Goal: Task Accomplishment & Management: Complete application form

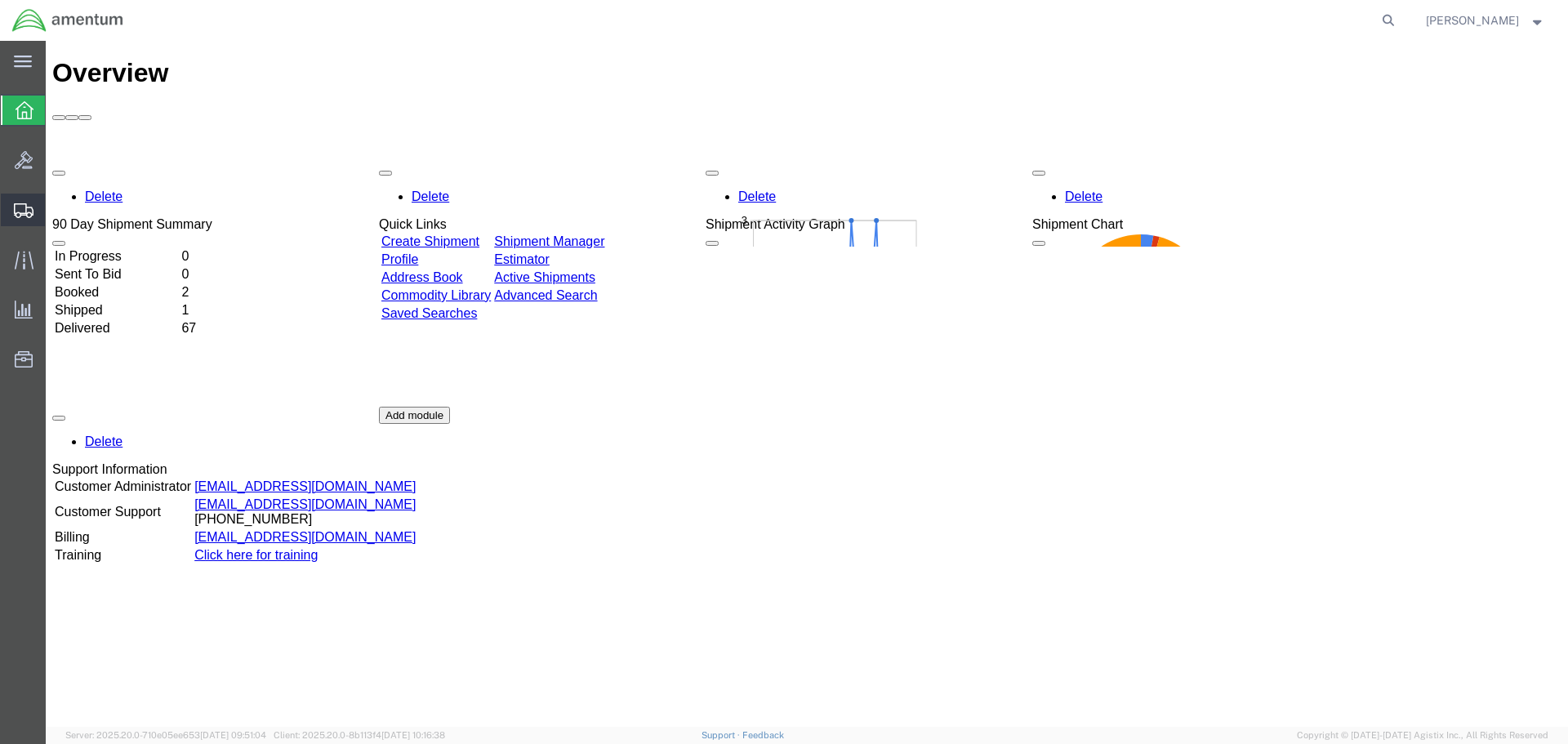
click at [0, 0] on span "Shipment Manager" at bounding box center [0, 0] width 0 height 0
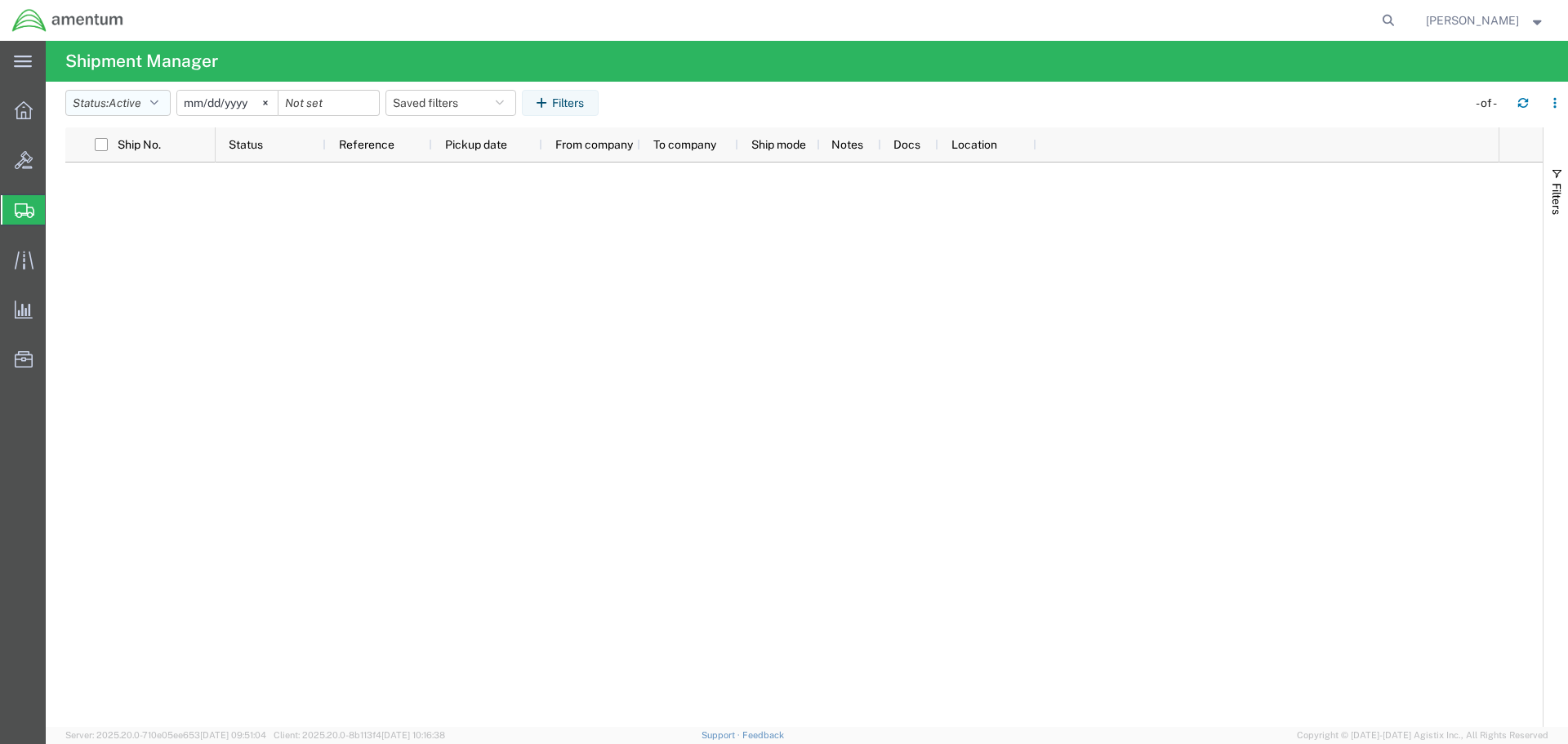
click at [158, 97] on icon "button" at bounding box center [154, 102] width 8 height 12
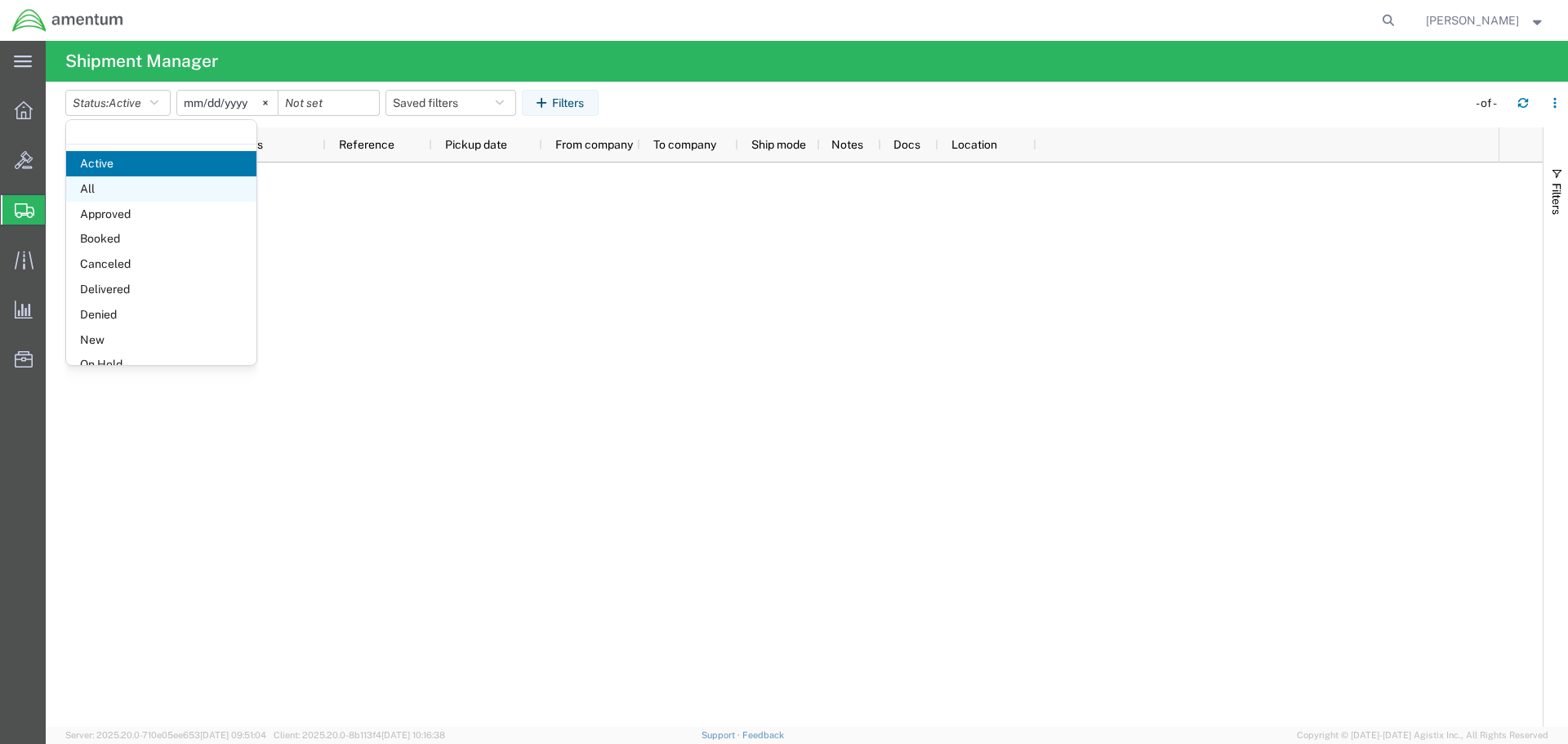
click at [145, 188] on span "All" at bounding box center [162, 189] width 190 height 25
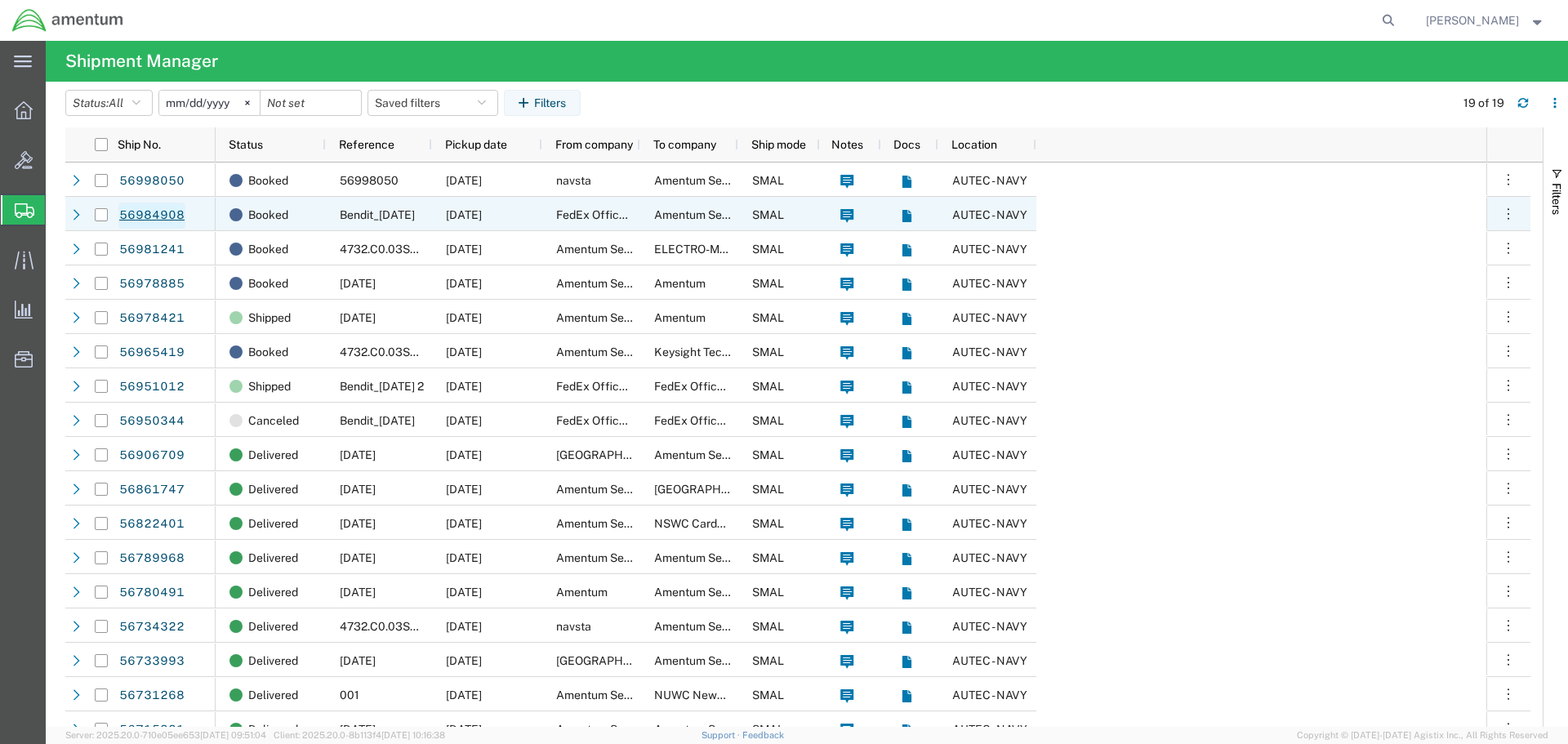
click at [153, 210] on link "56984908" at bounding box center [152, 215] width 67 height 26
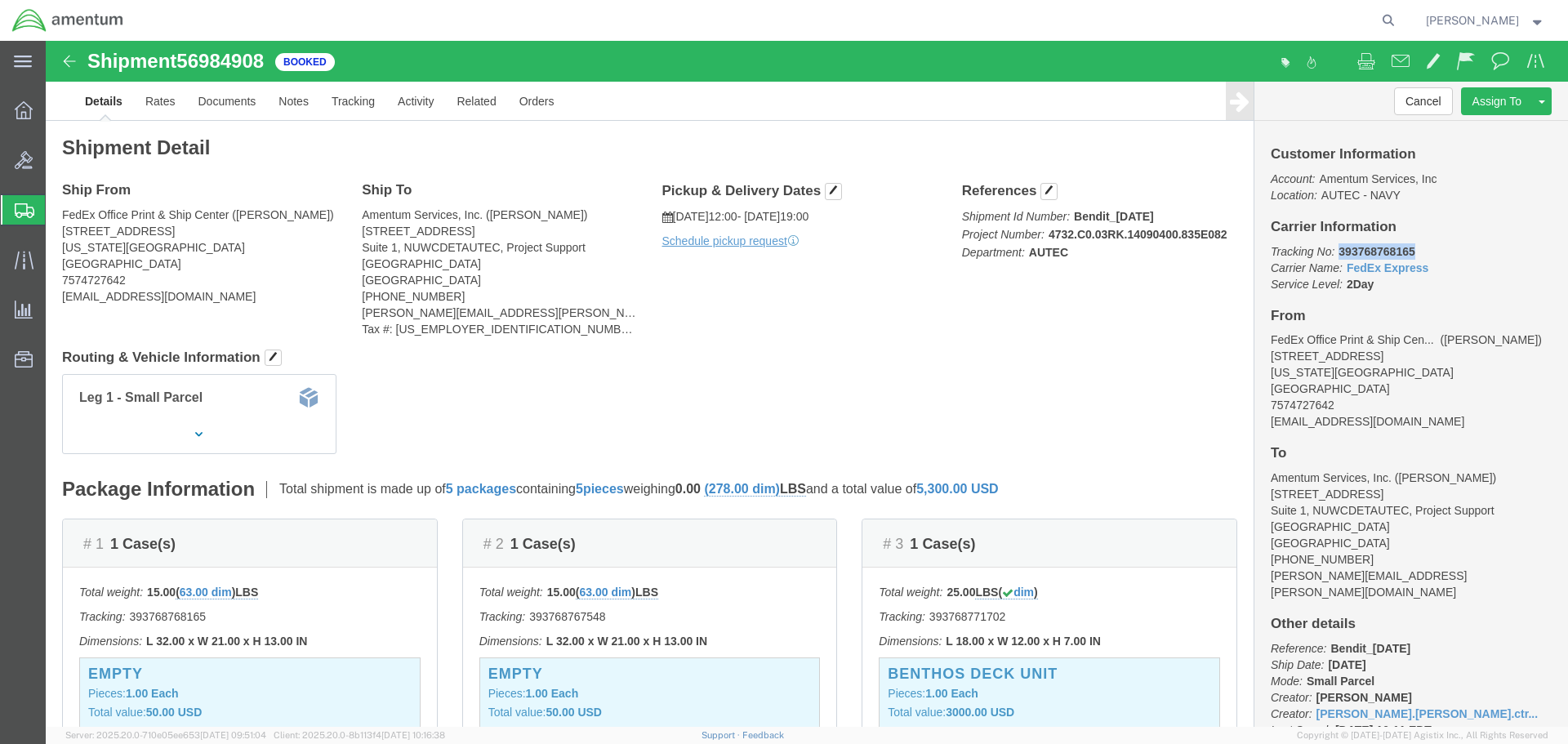
drag, startPoint x: 1361, startPoint y: 208, endPoint x: 1283, endPoint y: 208, distance: 78.0
click p "Tracking No: 393768768165 Carrier Name: FedEx Express FedEx Express Service Lev…"
copy b "393768768165"
click img
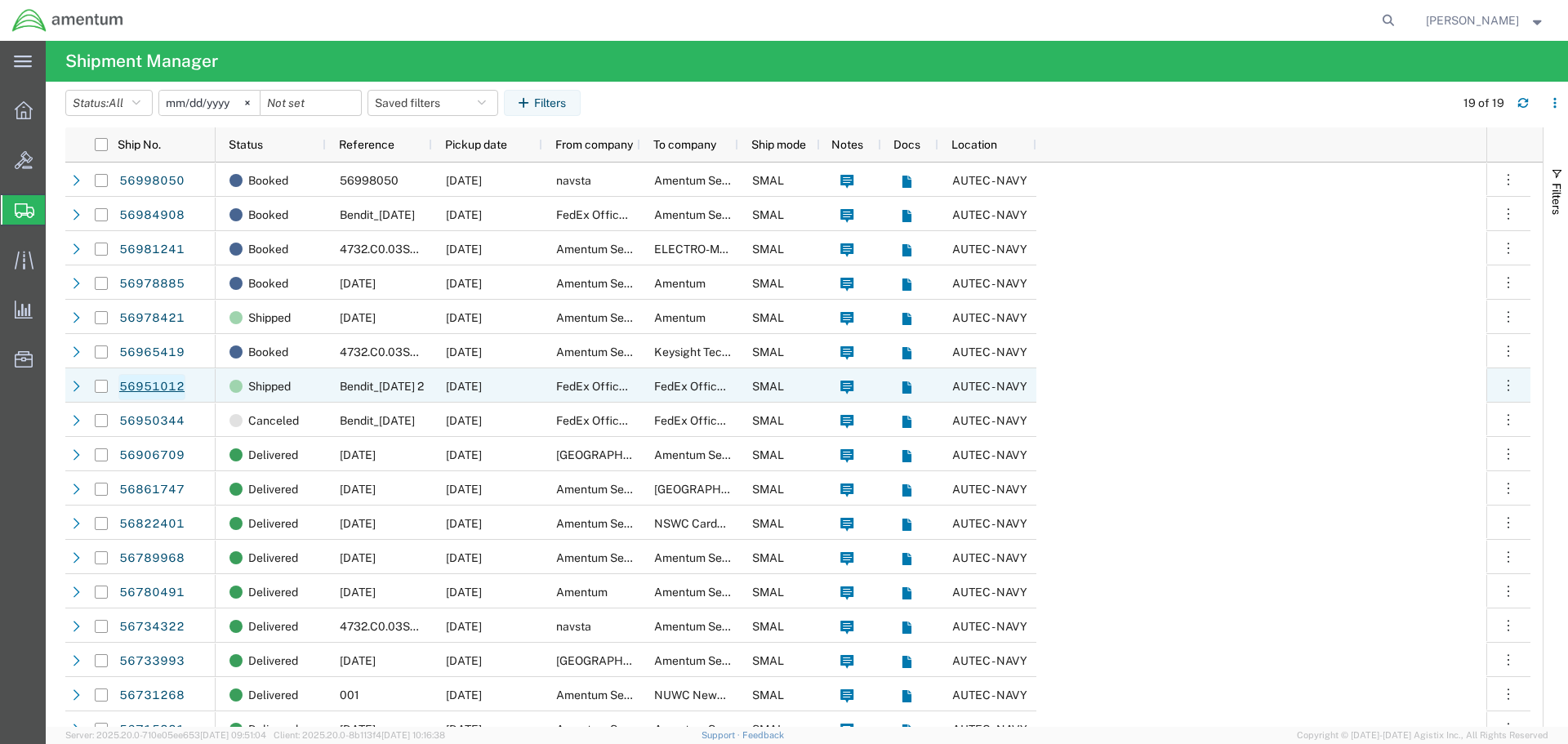
click at [152, 382] on link "56951012" at bounding box center [152, 386] width 67 height 26
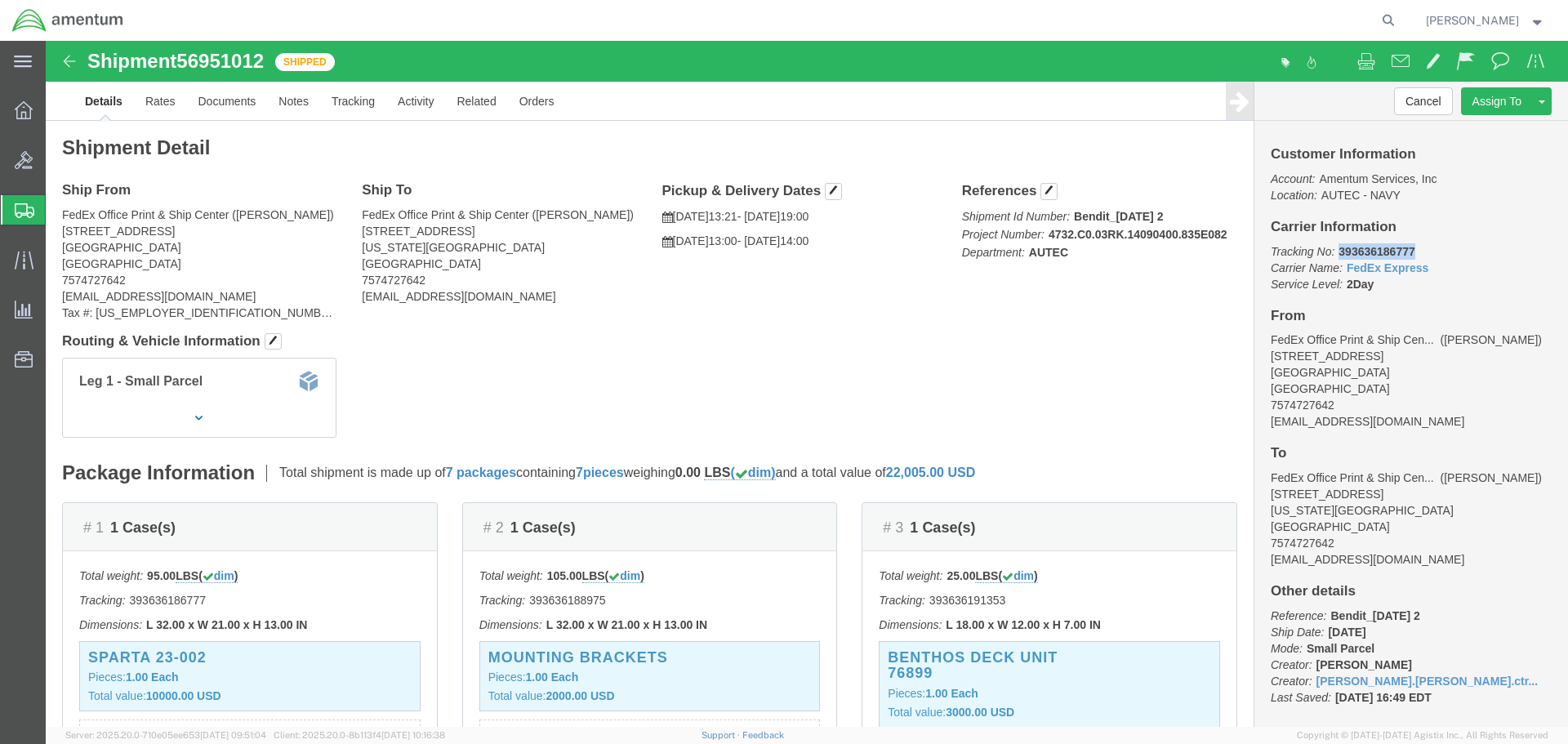
drag, startPoint x: 1361, startPoint y: 208, endPoint x: 1281, endPoint y: 212, distance: 80.1
click p "Tracking No: 393636186777 Carrier Name: FedEx Express FedEx Express Service Lev…"
copy b "393636186777"
click at [0, 0] on span "Create Shipment" at bounding box center [0, 0] width 0 height 0
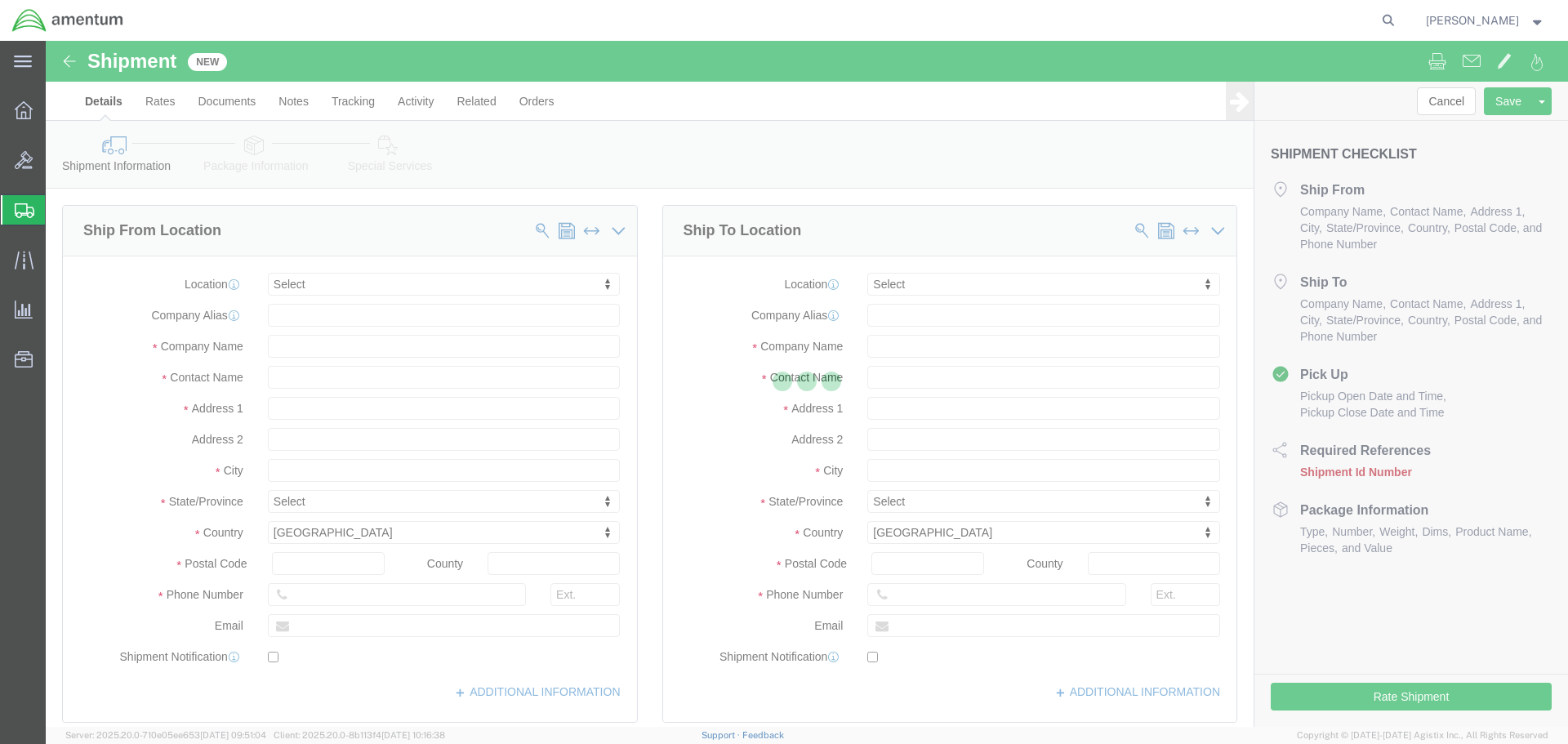
select select
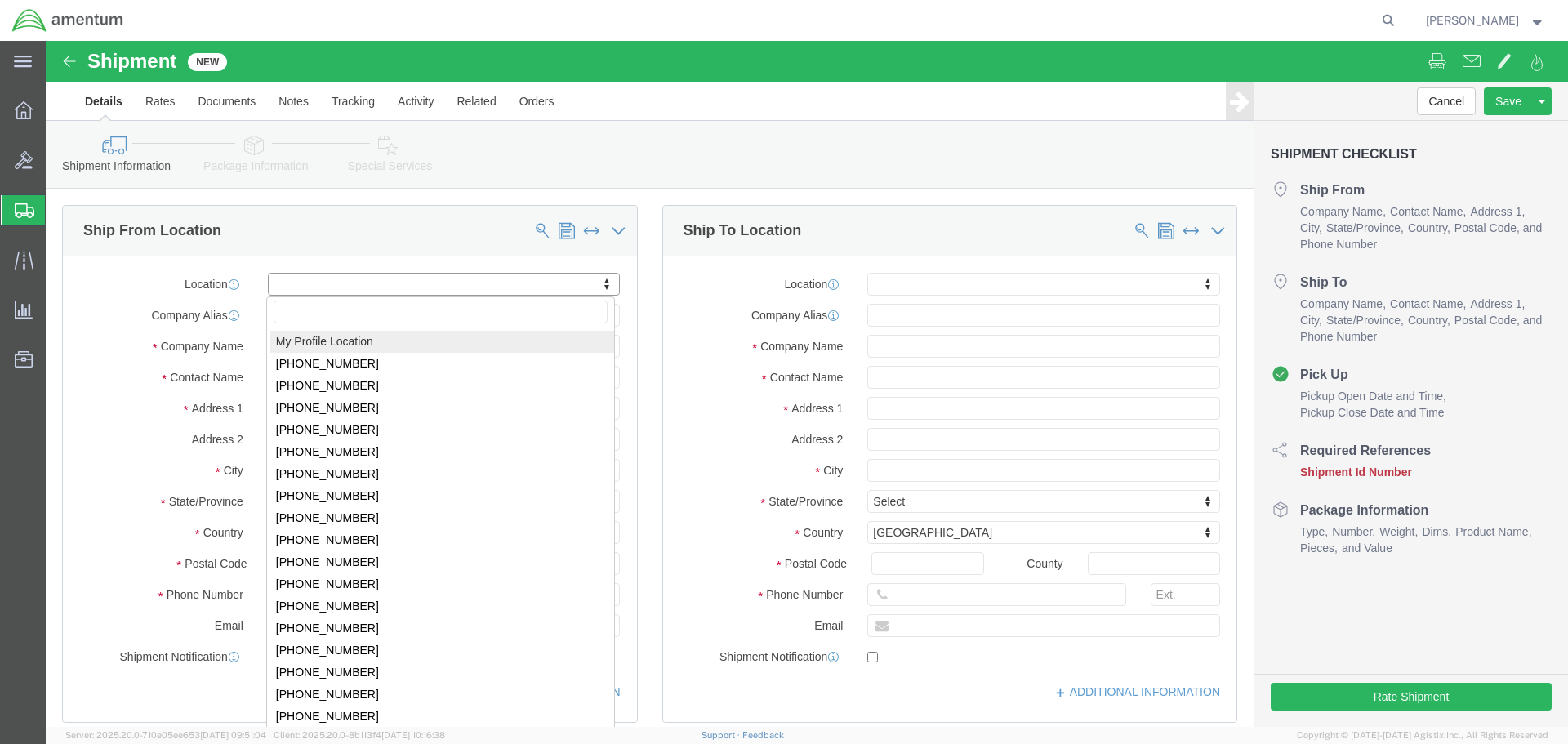
select select "MYPROFILE"
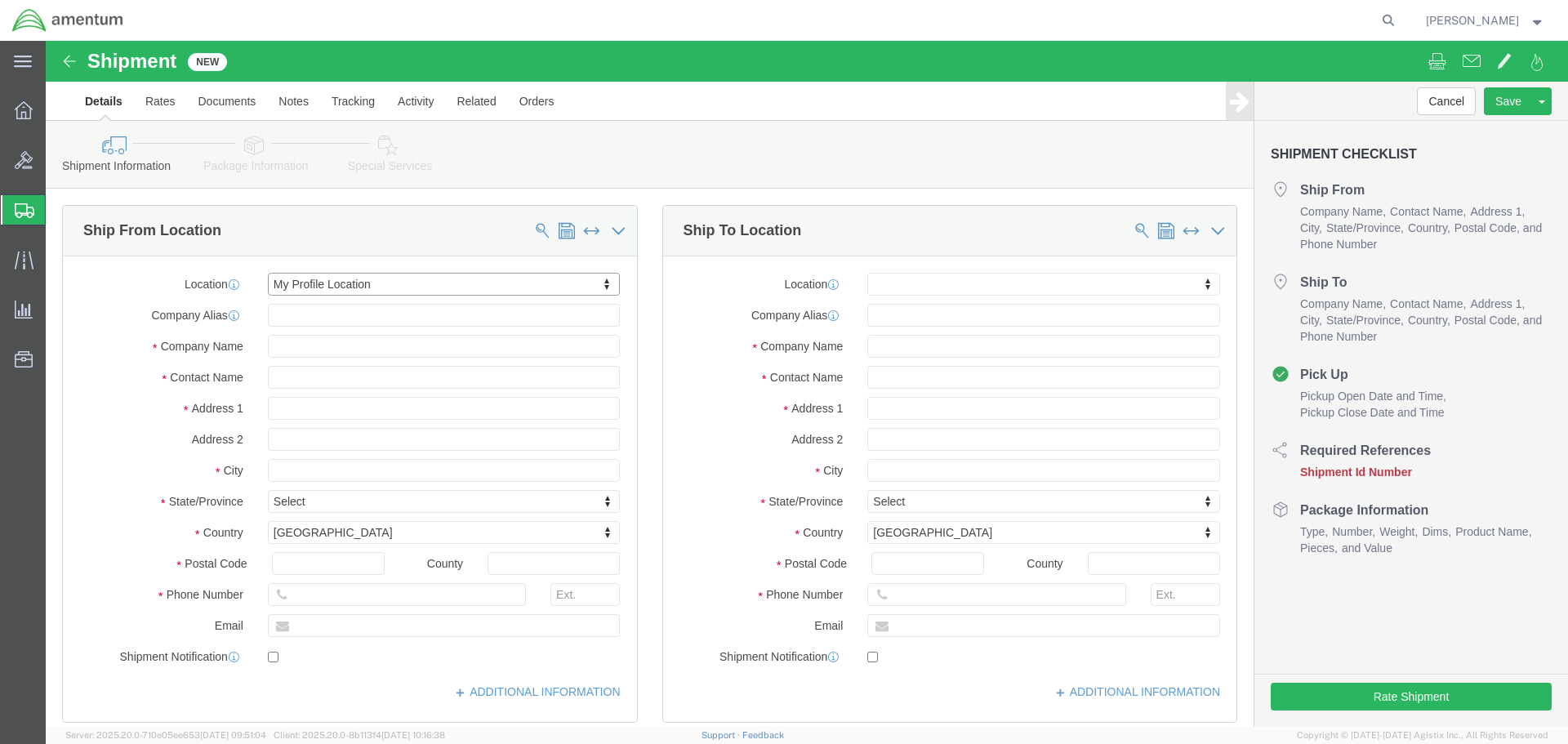
select select "FL"
click input "text"
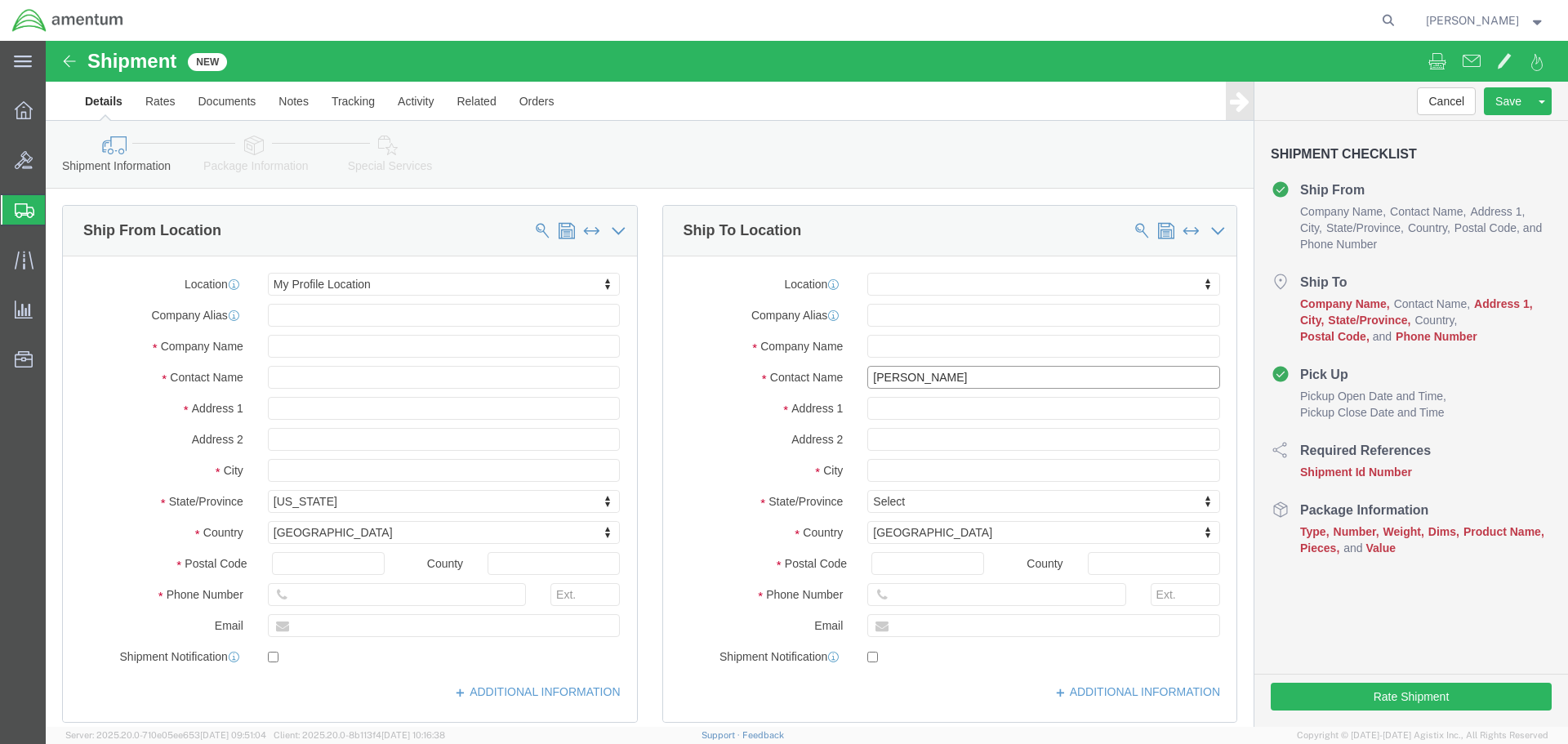
type input "[PERSON_NAME]"
click input "text"
type input "1571 Premium Outlets Blvd"
click input "text"
type input "AUTEC"
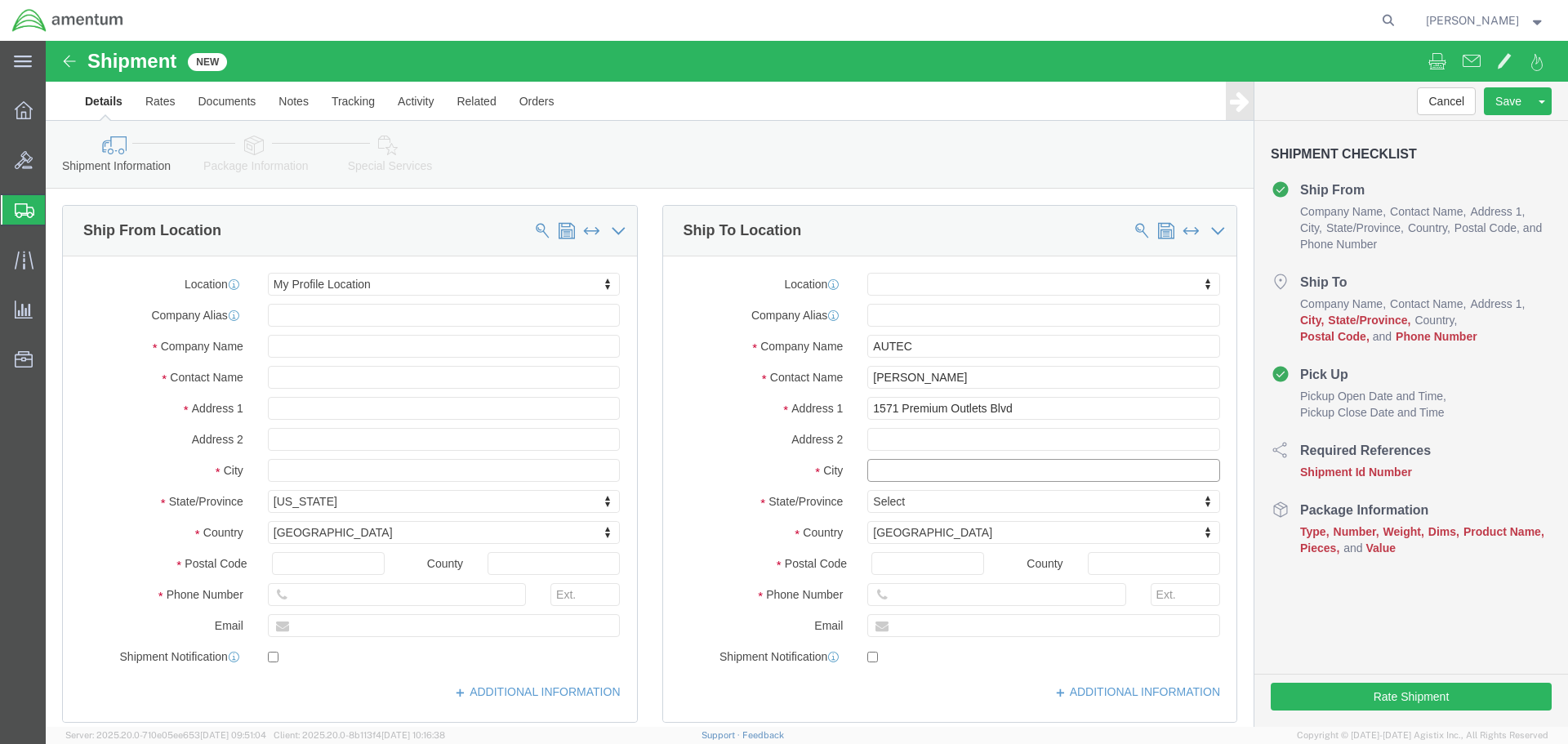
click input "text"
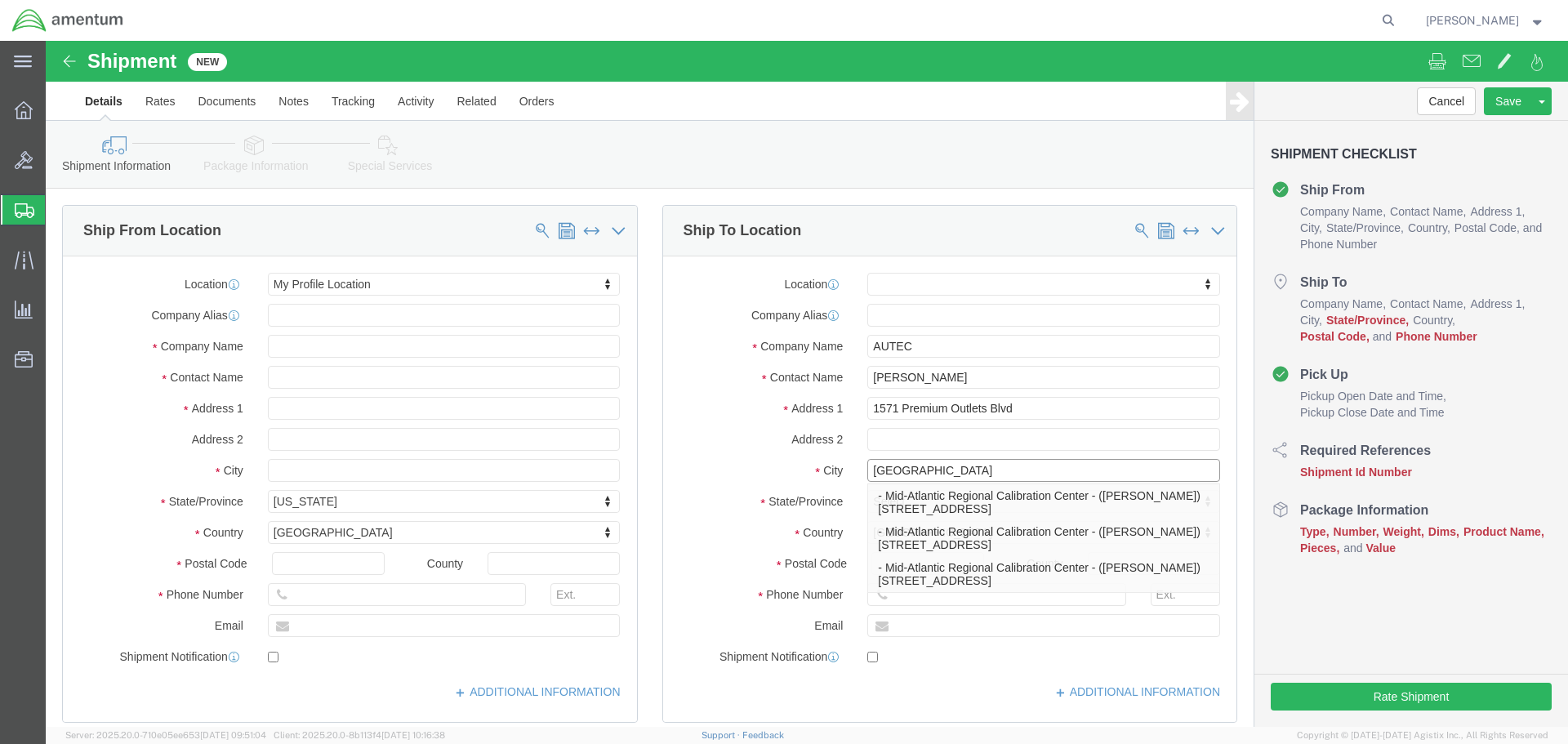
type input "[GEOGRAPHIC_DATA]"
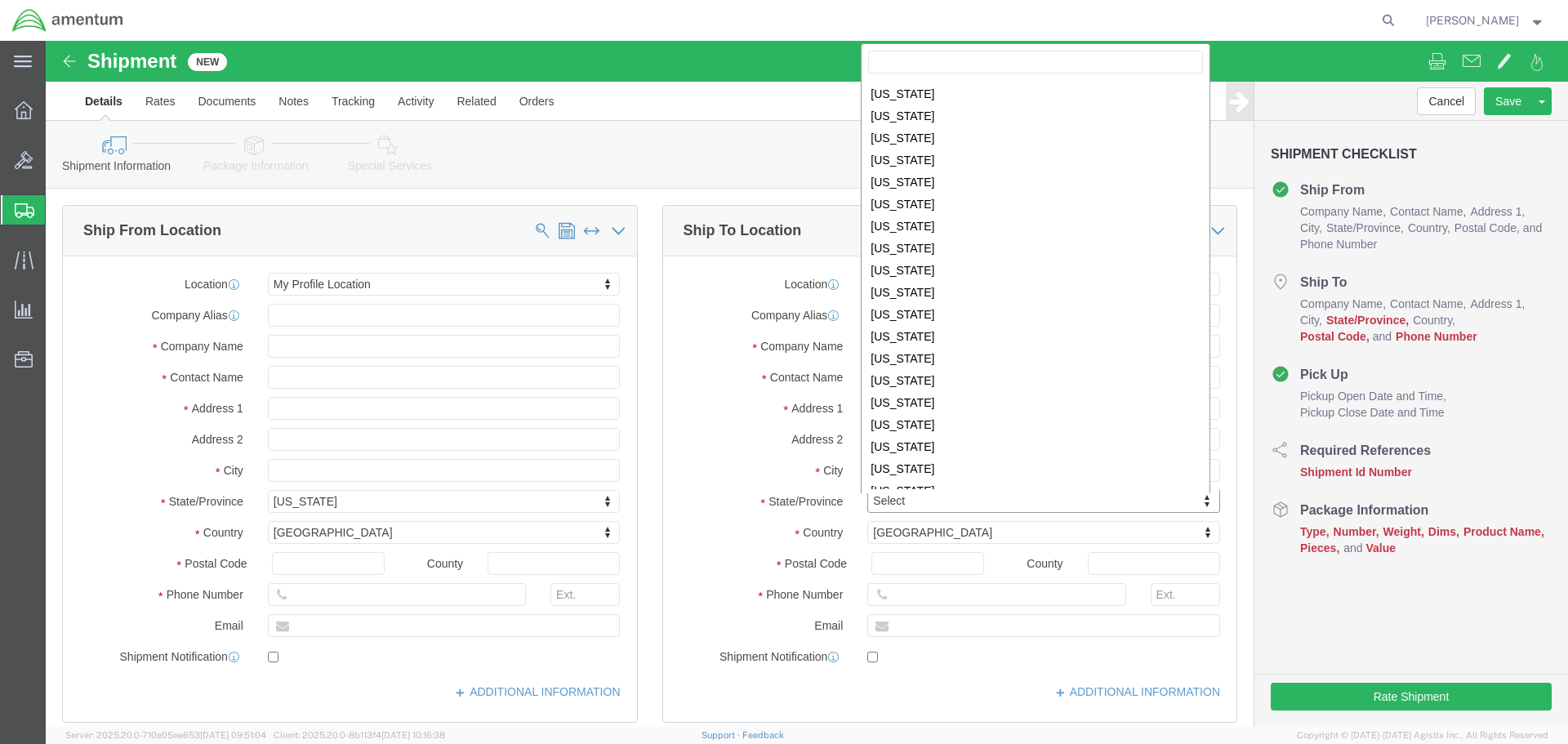
scroll to position [849, 0]
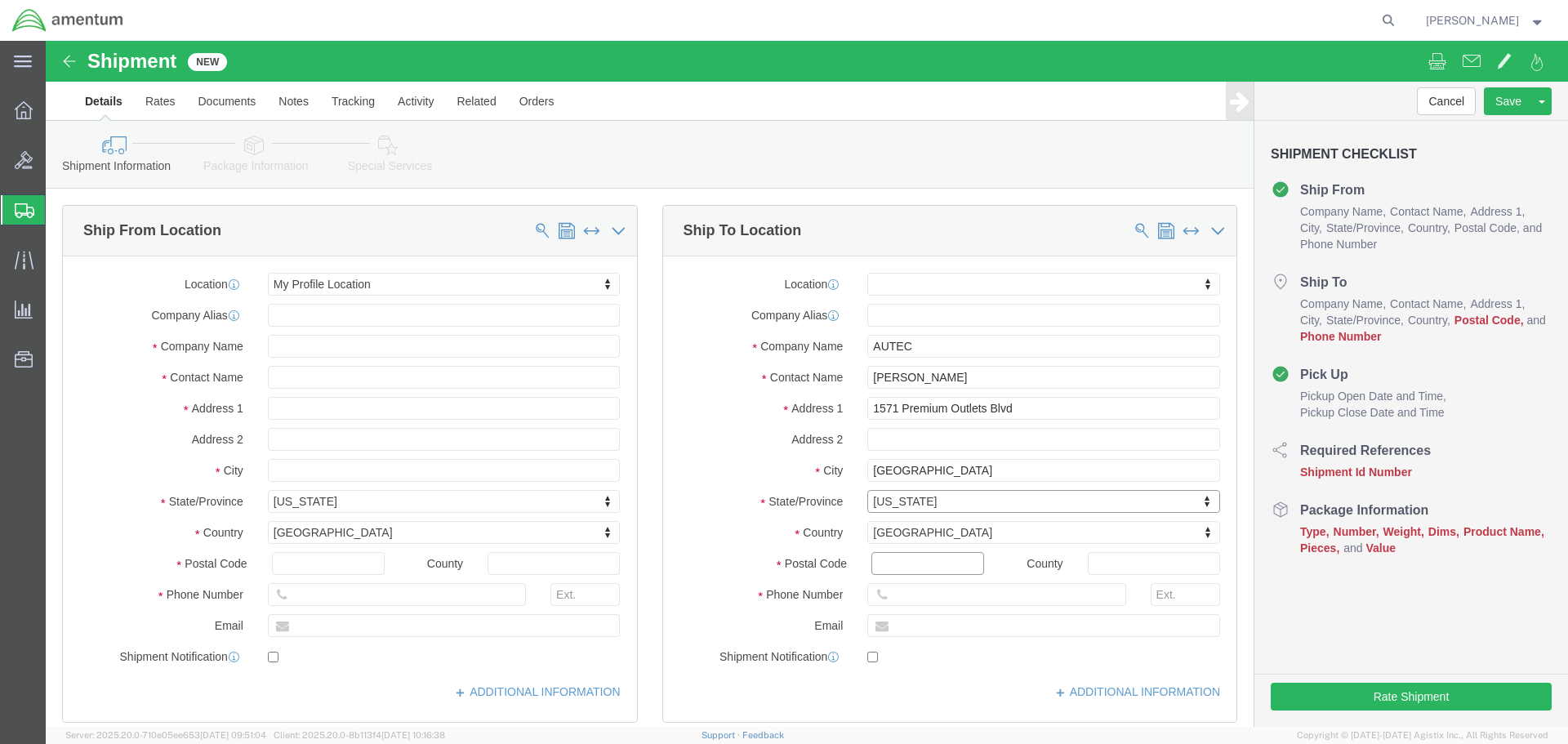
click input "Postal Code"
type input "23505"
click input "text"
type input "17574727642"
click div "Location My Profile Location [PHONE_NUMBER] [PHONE_NUMBER] [PHONE_NUMBER] [PHON…"
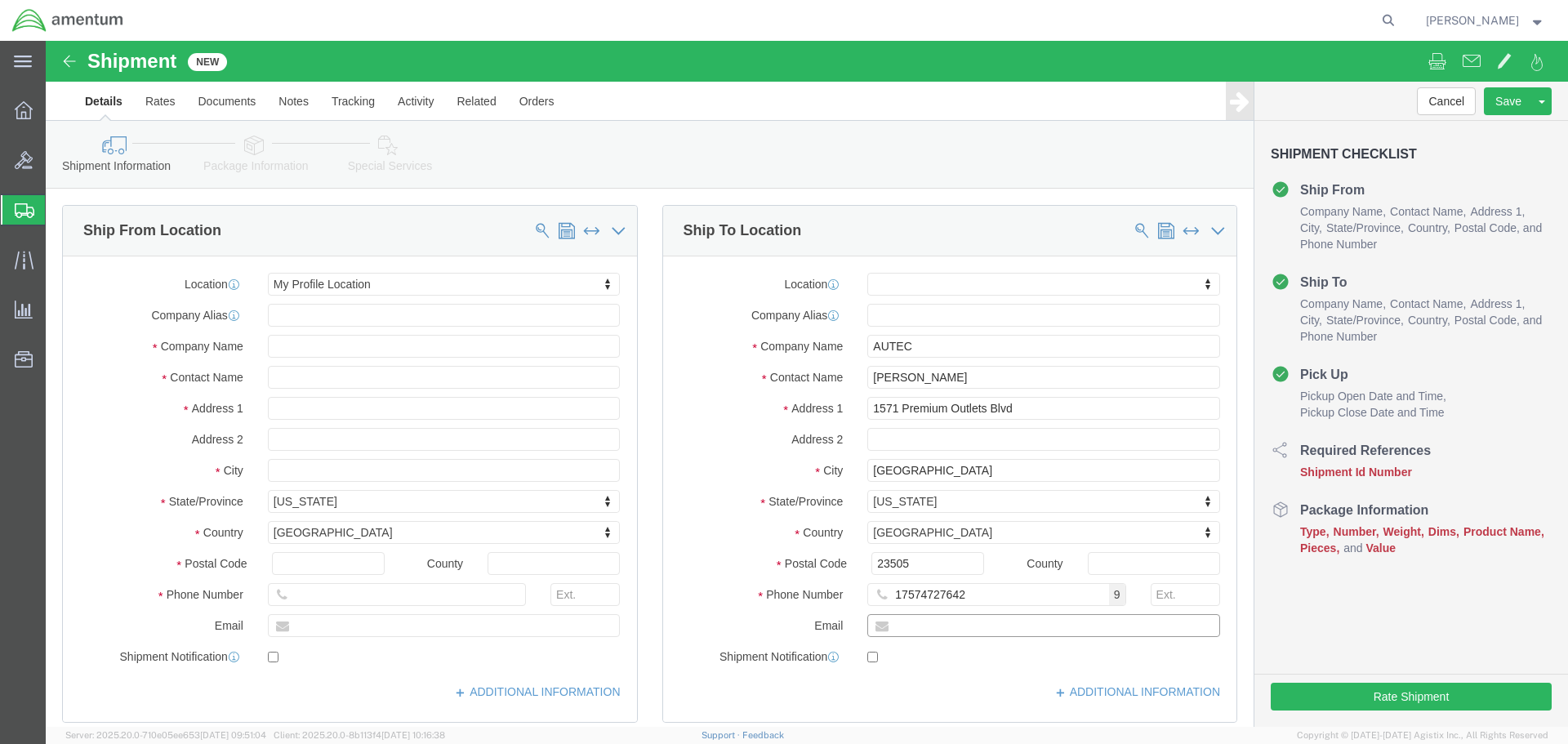
click input "text"
paste input "[PERSON_NAME][EMAIL_ADDRESS][PERSON_NAME][DOMAIN_NAME]"
type input "[PERSON_NAME][EMAIL_ADDRESS][PERSON_NAME][DOMAIN_NAME]"
click input "AUTEC"
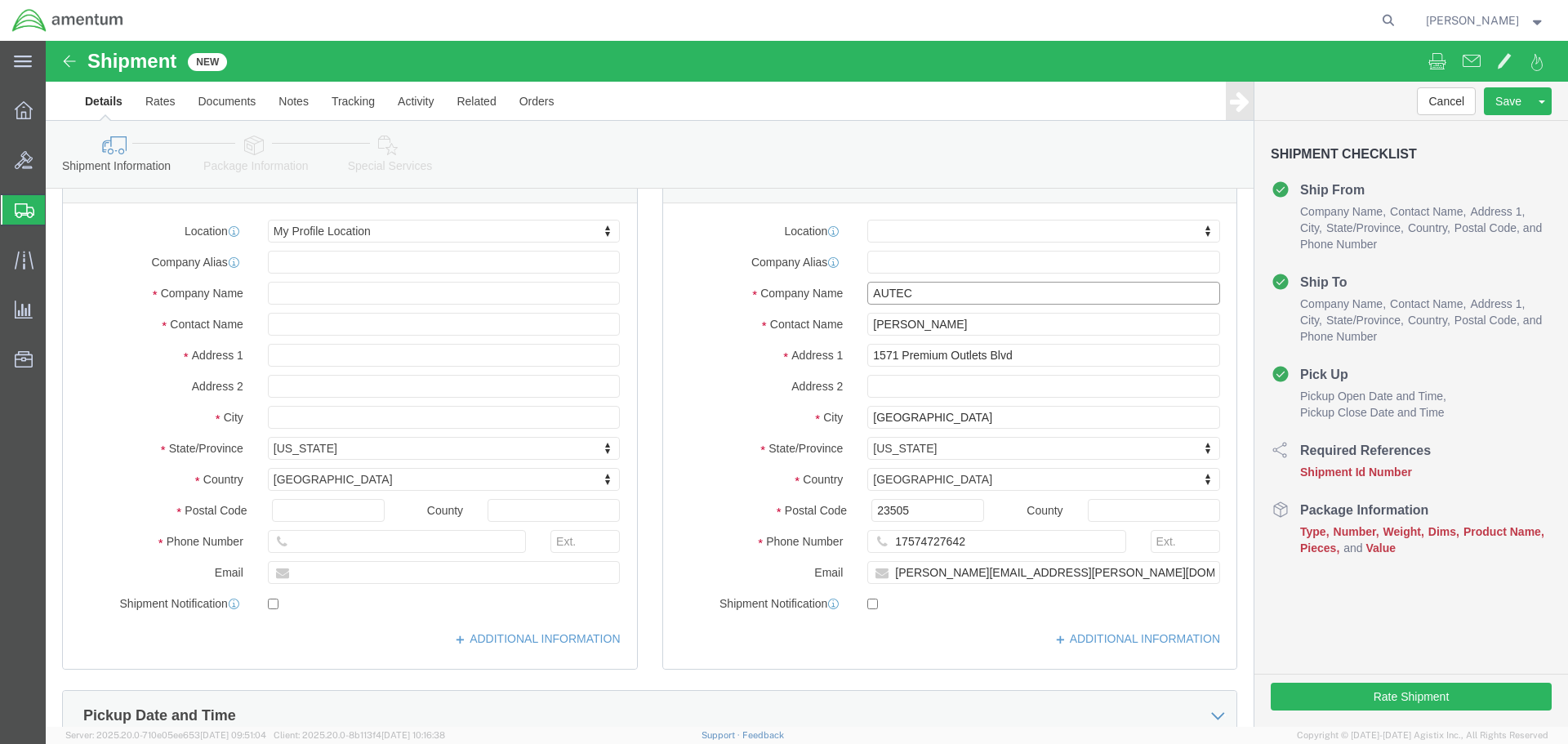
scroll to position [82, 0]
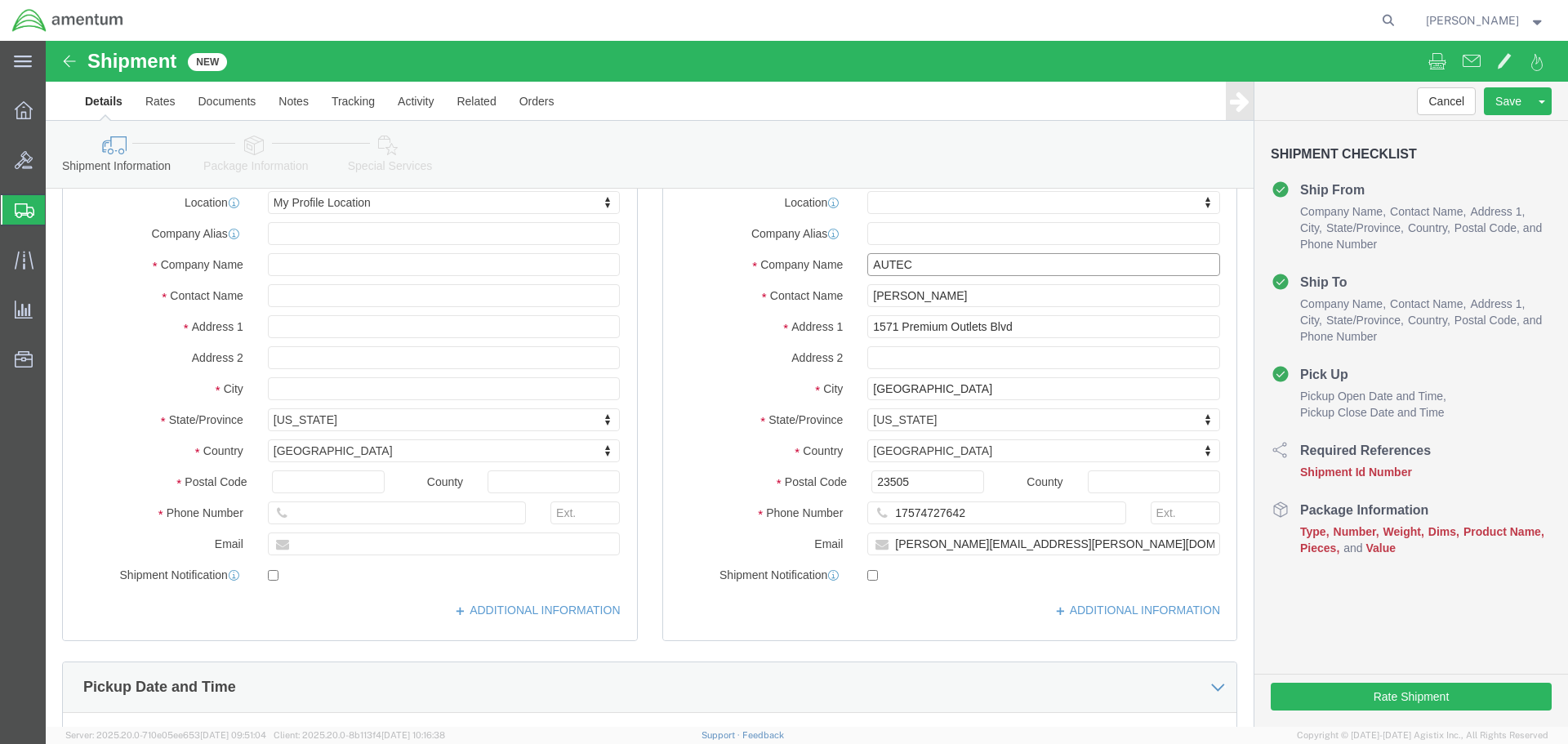
click input "AUTEC"
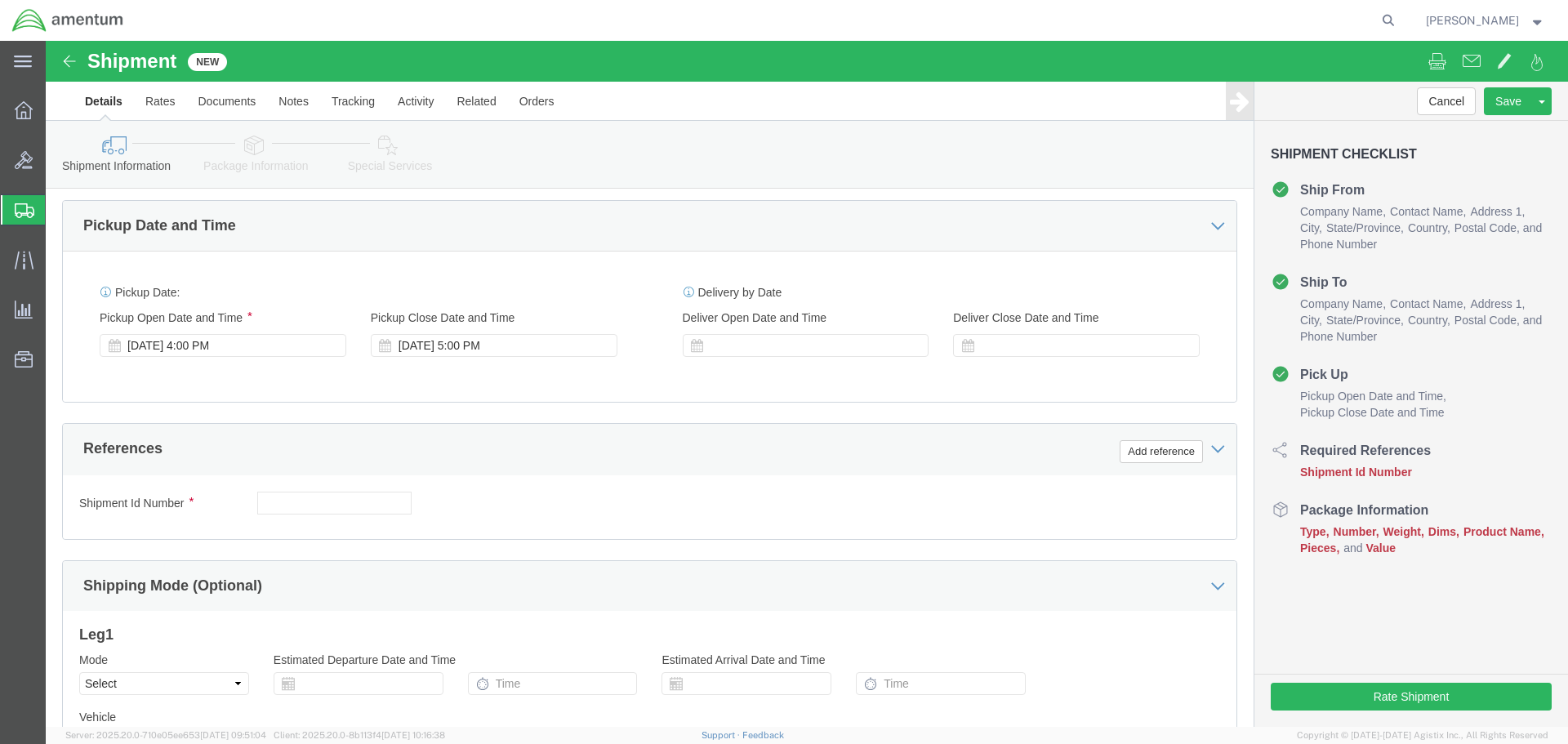
scroll to position [571, 0]
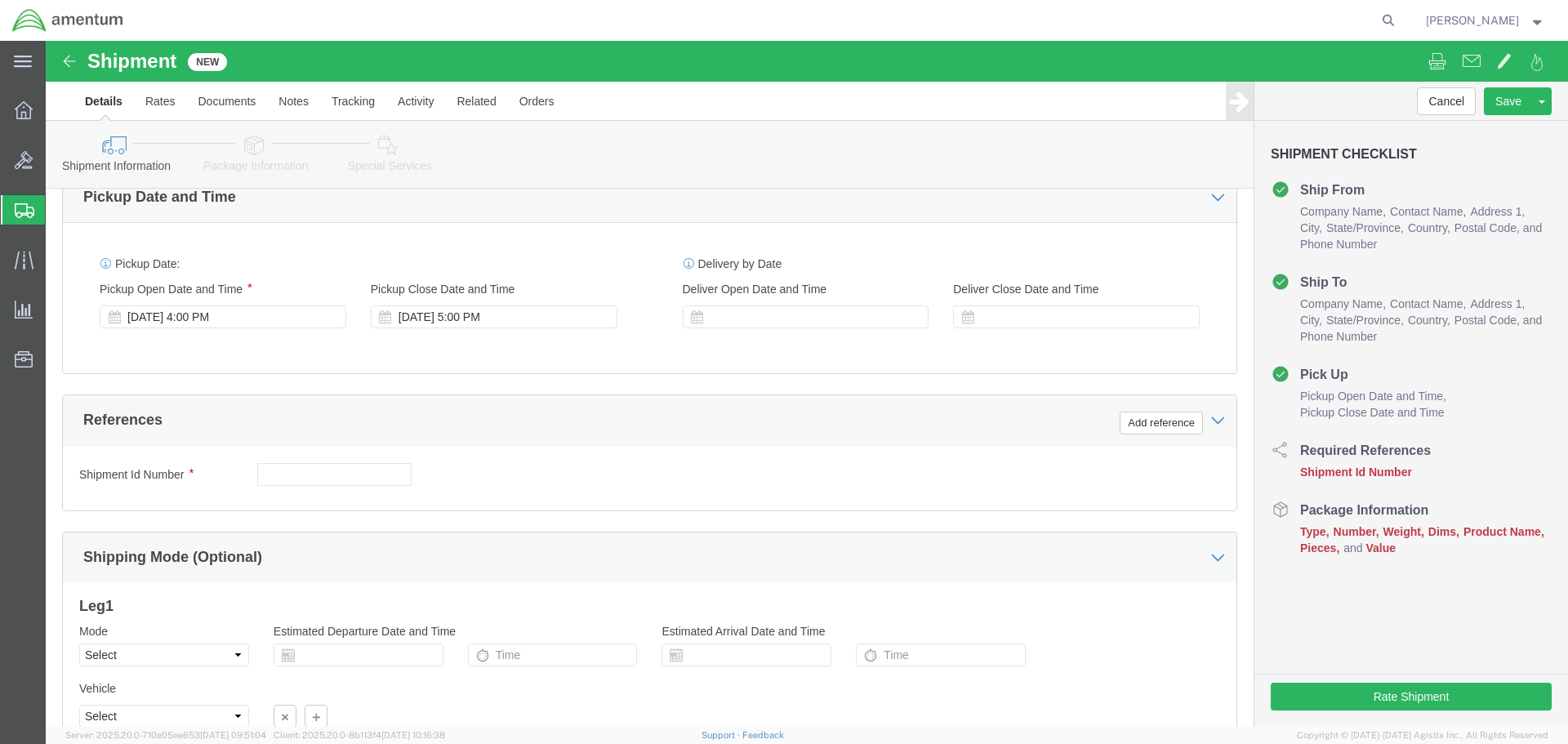
type input "TRU by [PERSON_NAME]"
click input "text"
type input "[DATE]"
click button "Add reference"
click select "Select Account Type Activity ID Airline Appointment Number ASN Batch Request # …"
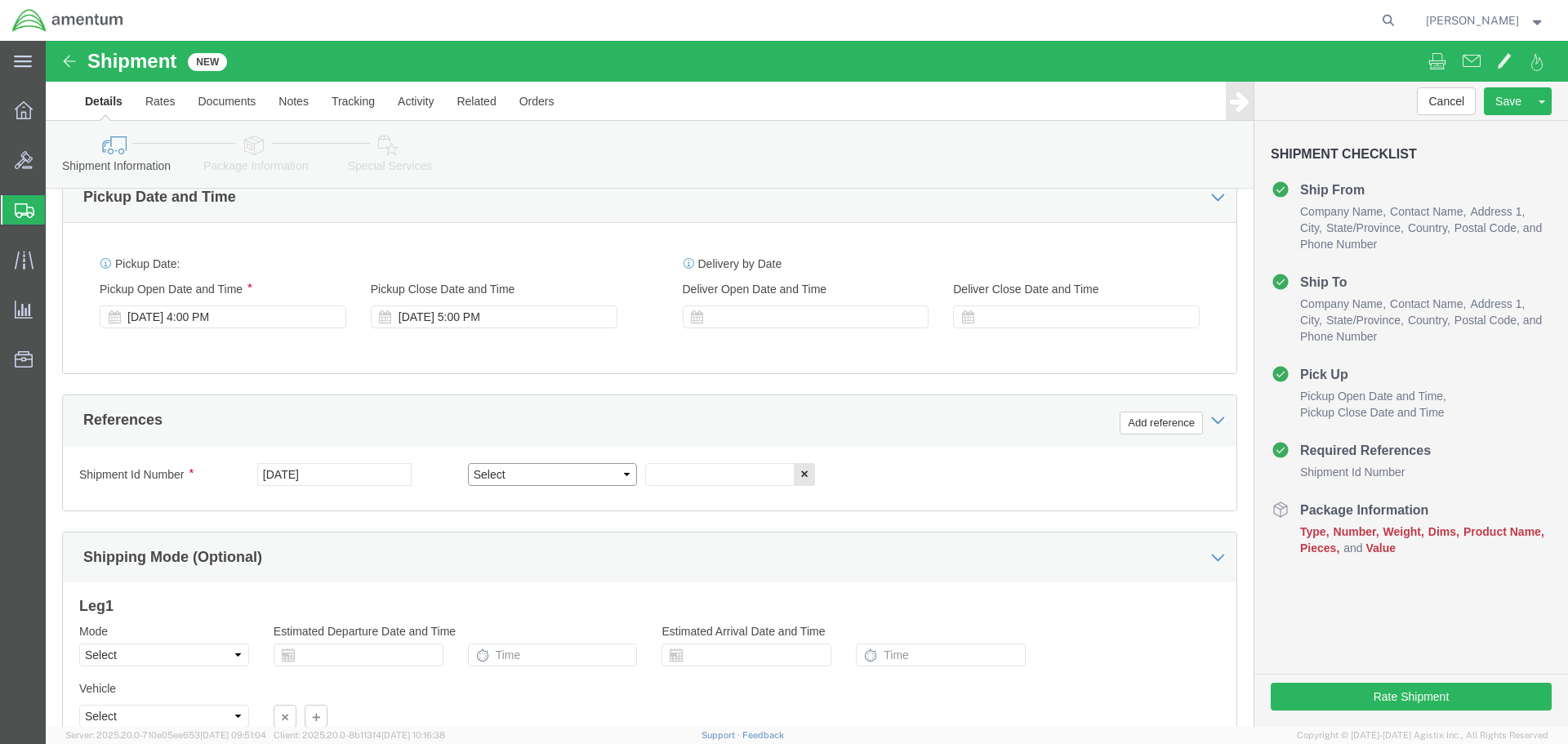
select select "DEPT"
click select "Select Account Type Activity ID Airline Appointment Number ASN Batch Request # …"
click input "text"
type input "AUTEC ISO TI 2025-014"
click button "Add reference"
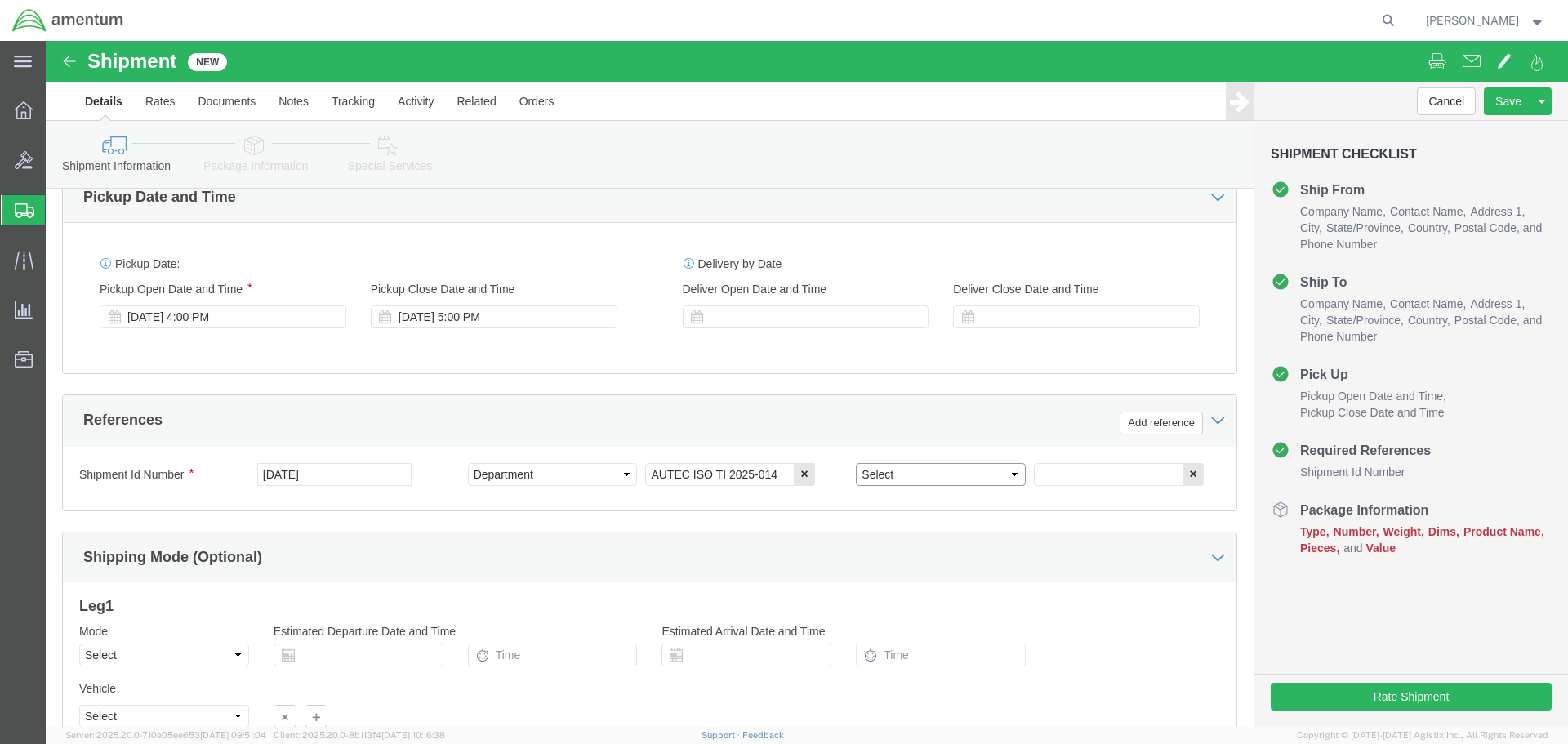
click select "Select Account Type Activity ID Airline Appointment Number ASN Batch Request # …"
select select "PROJNUM"
click select "Select Account Type Activity ID Airline Appointment Number ASN Batch Request # …"
click input "text"
paste input "4732.C0.03RK.14090400.835E0820"
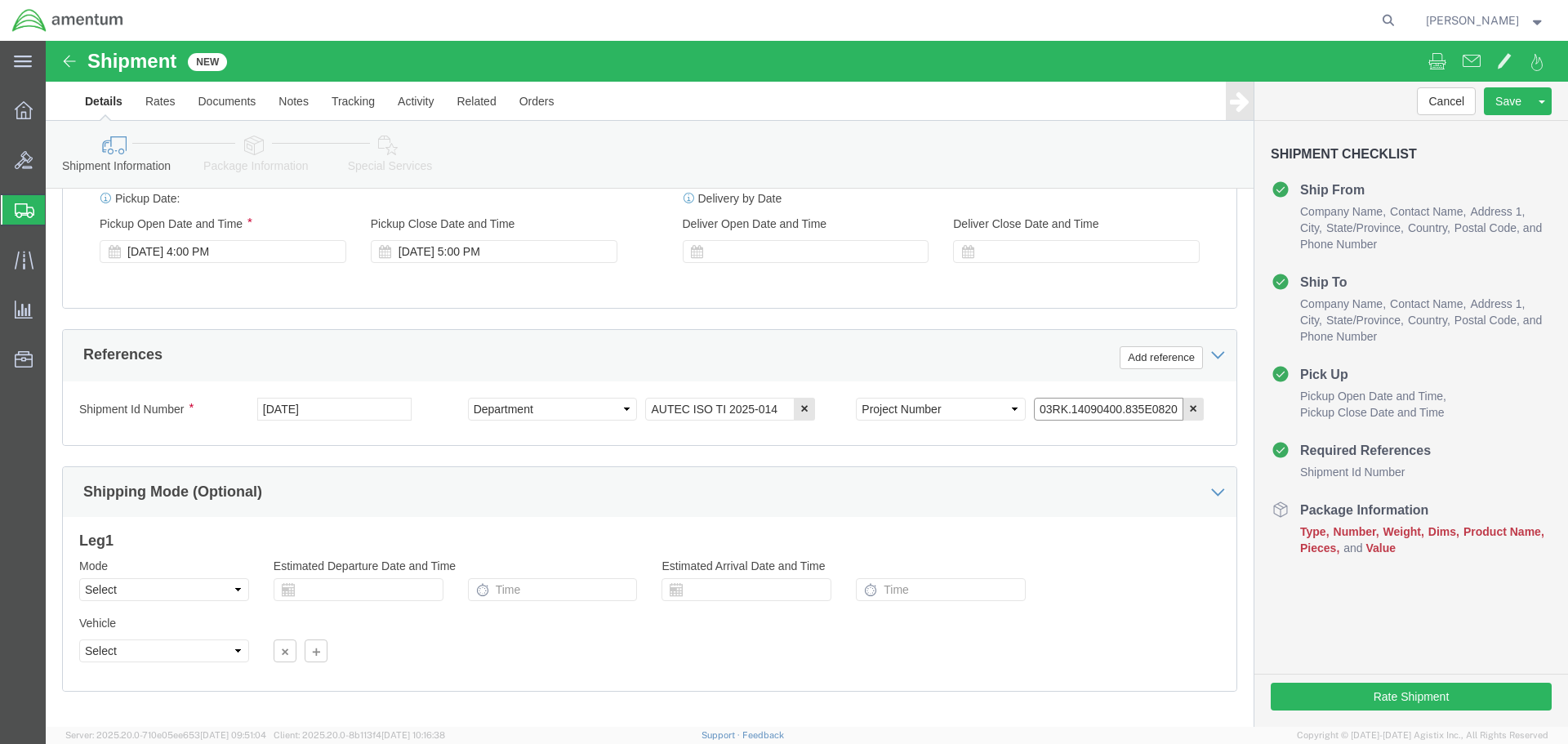
scroll to position [716, 0]
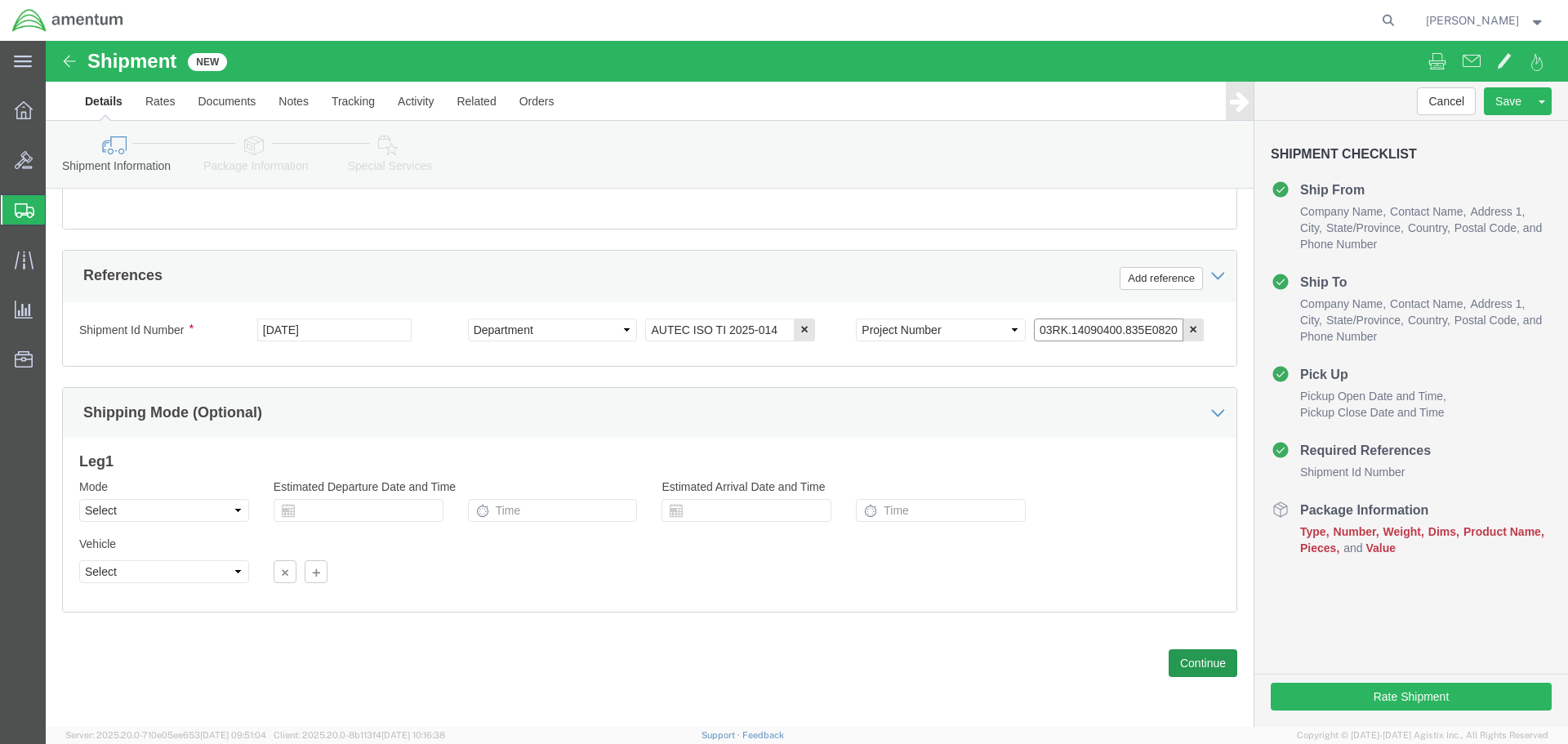
type input "4732.C0.03RK.14090400.835E0820"
click button "Continue"
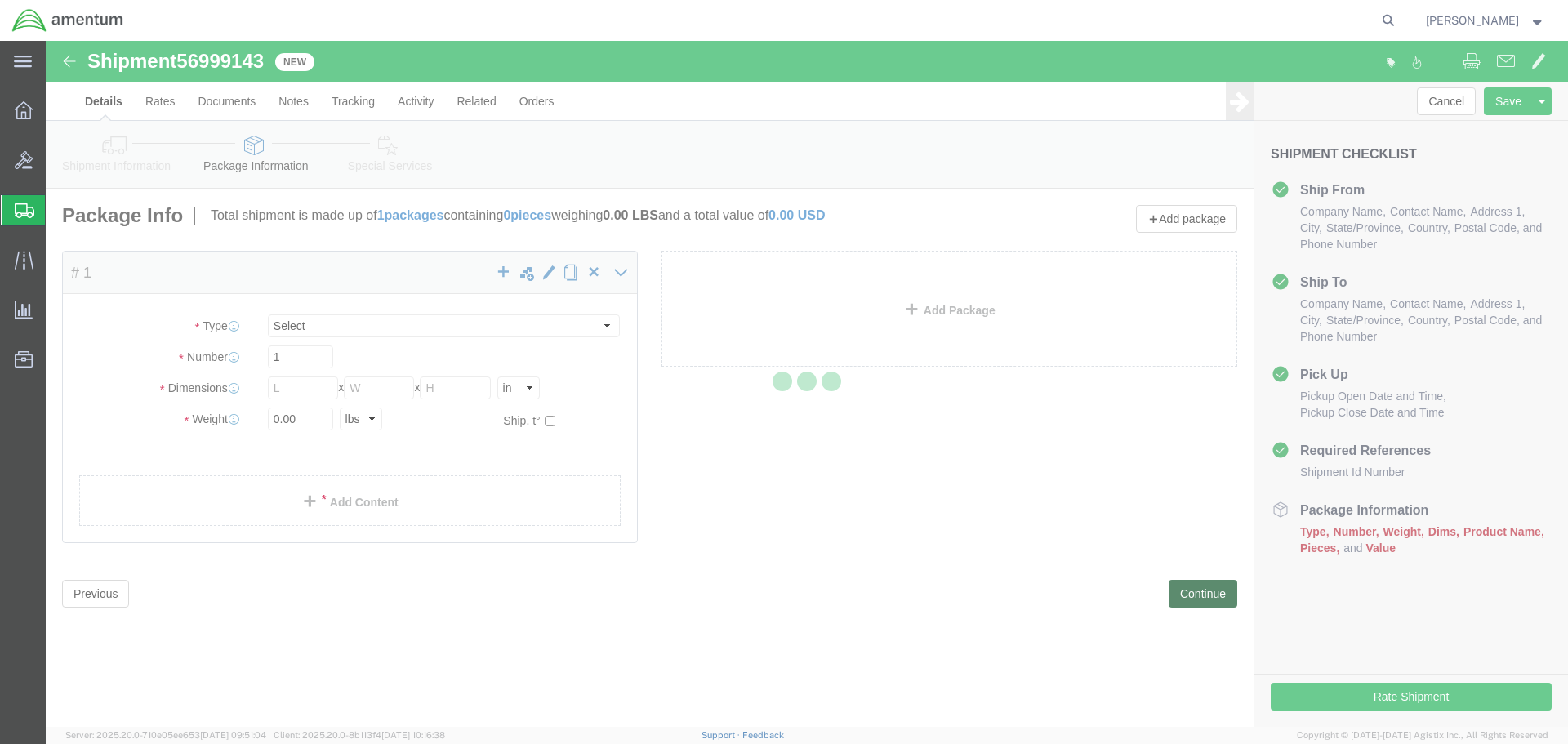
select select "CBOX"
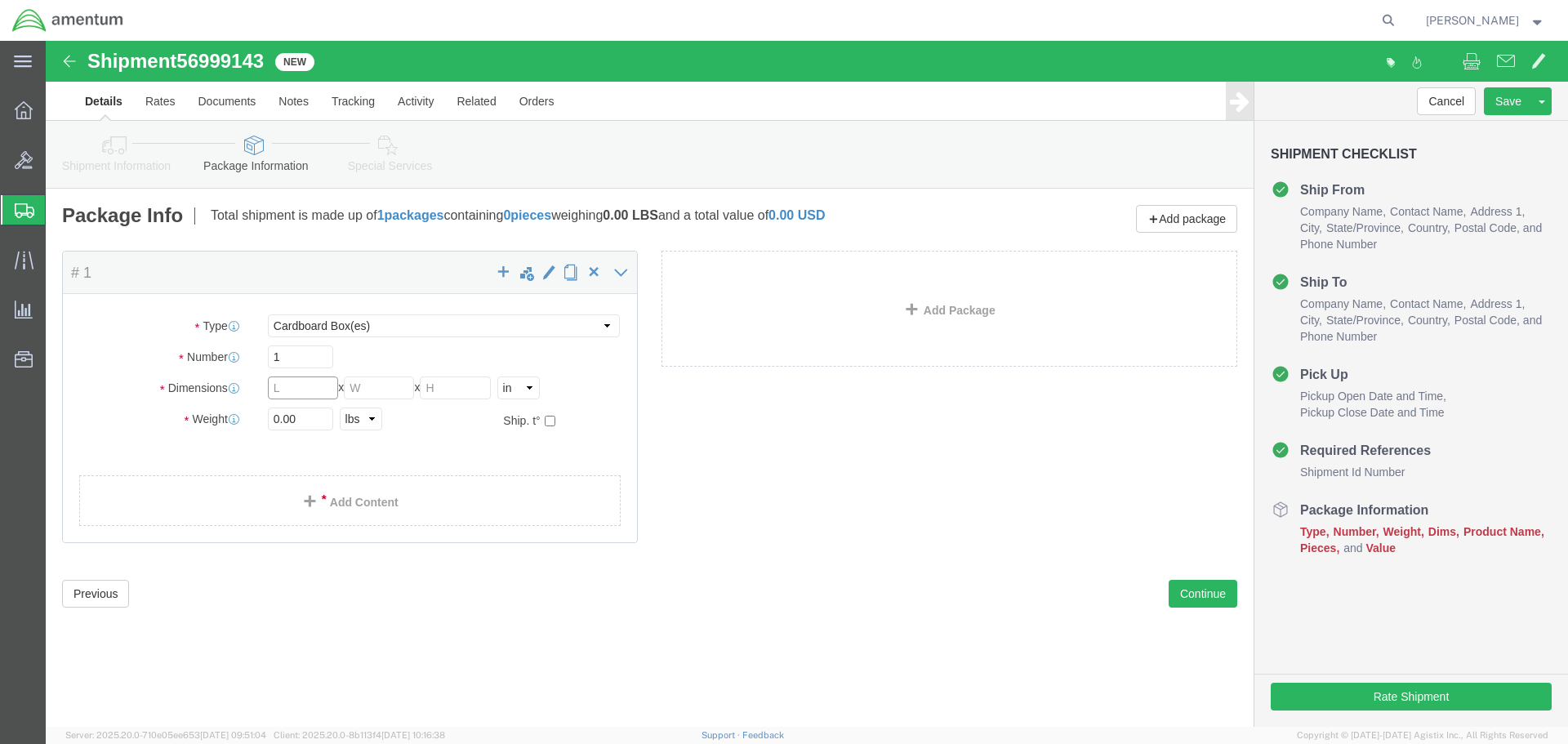
click input "text"
type input "8"
type input "9"
click input "0.00"
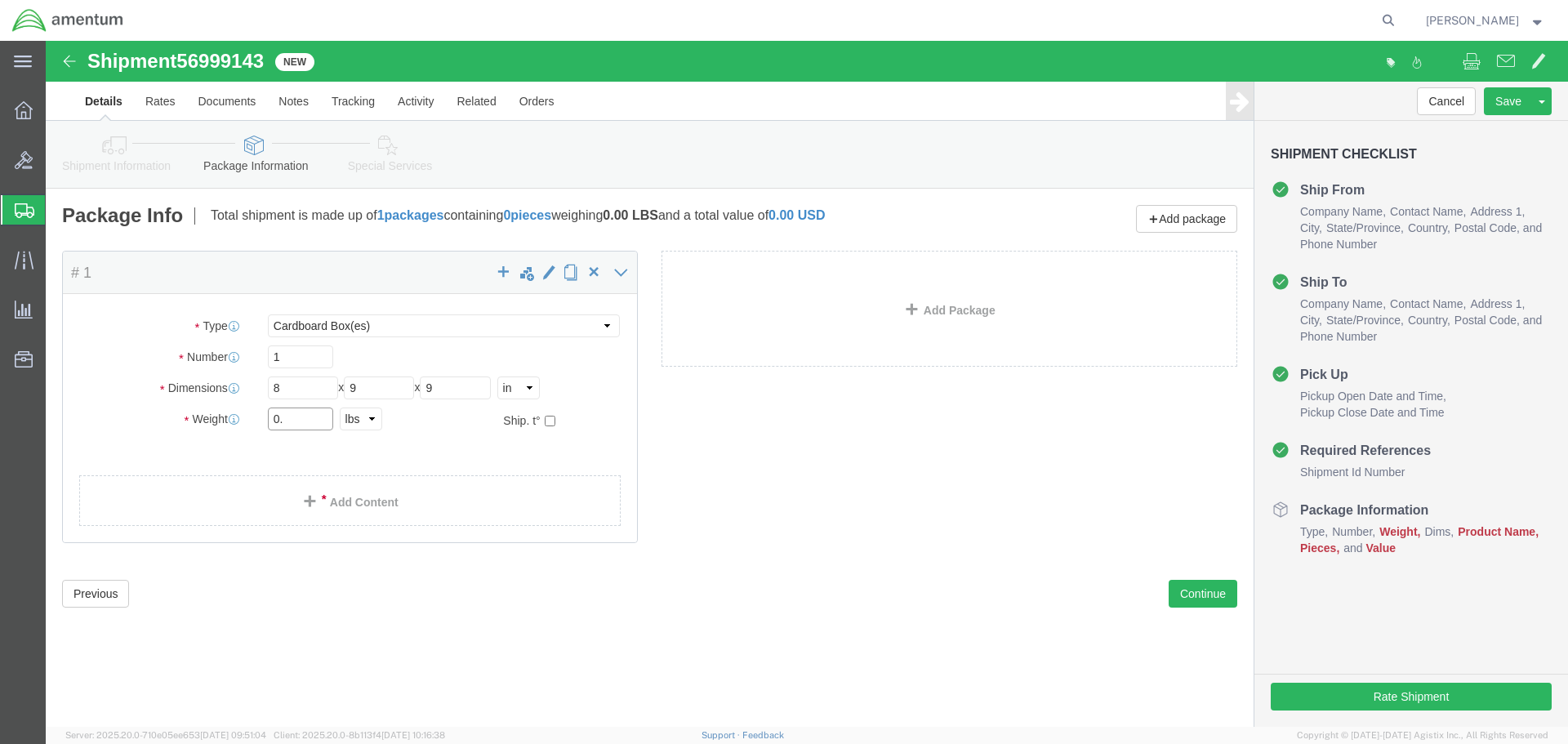
type input "0"
type input "6"
click link "Add Content"
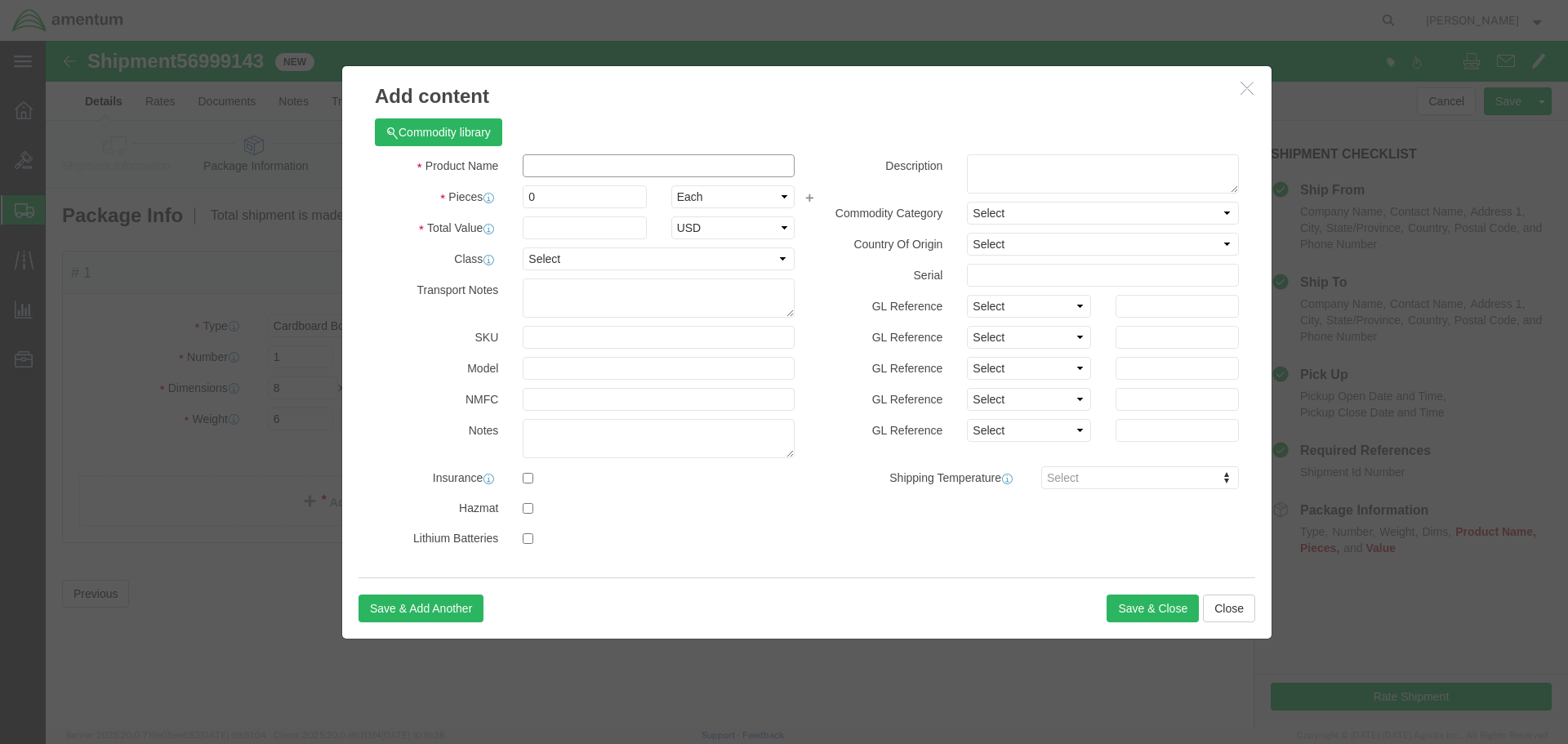
click input "text"
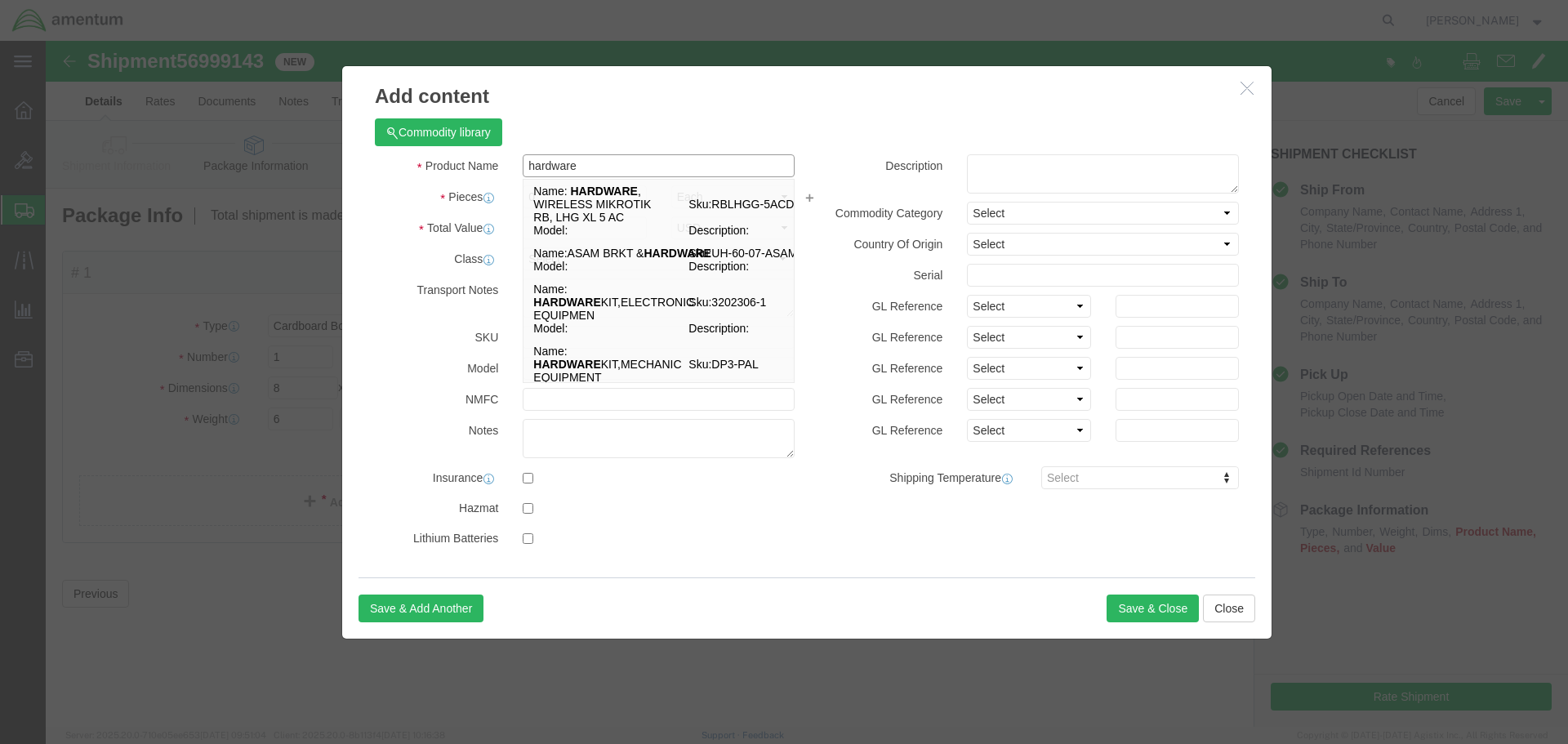
type input "hardware"
click div "Commodity library Product Name hardware hardware Name: HARDWARE , WIRELESS MIKR…"
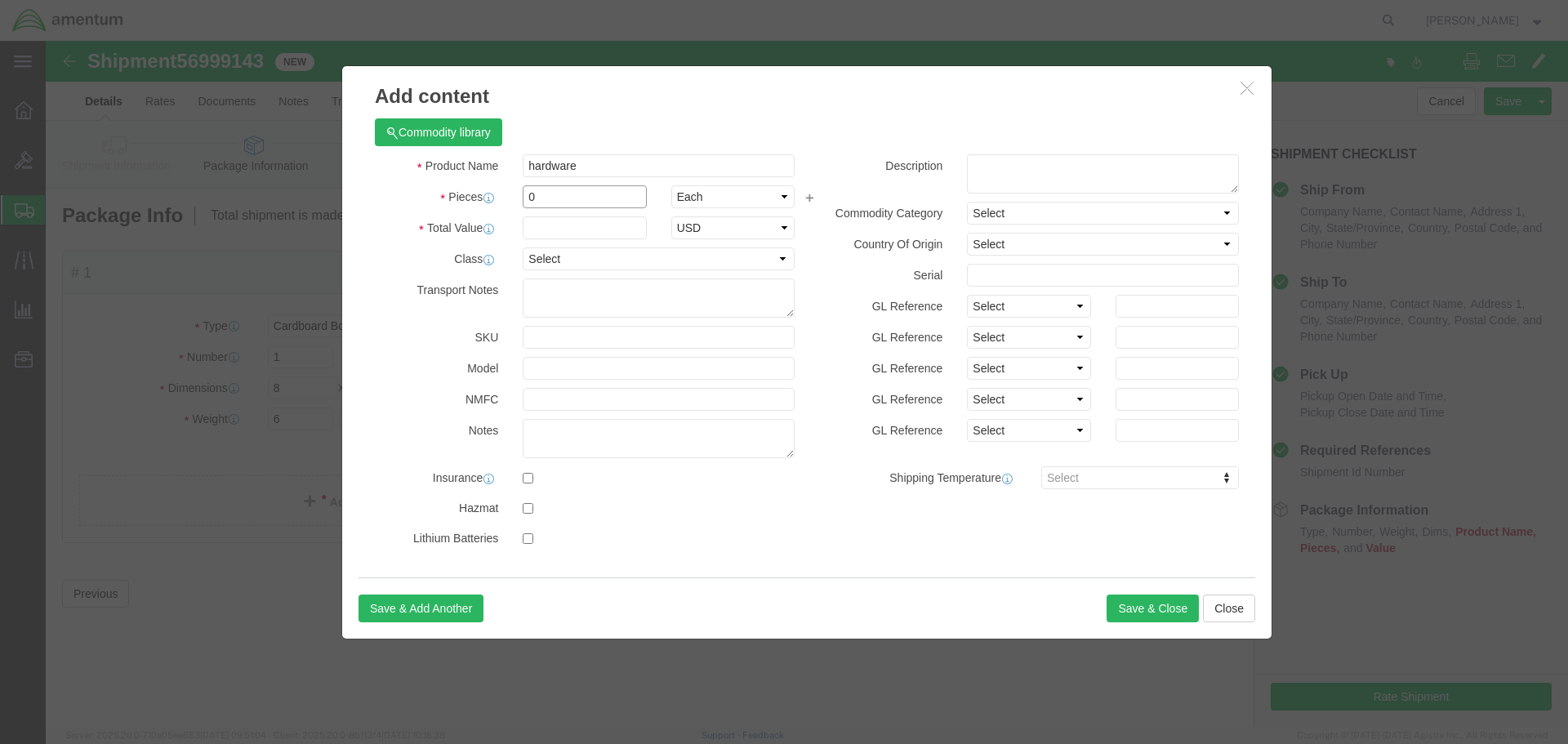
drag, startPoint x: 516, startPoint y: 155, endPoint x: 421, endPoint y: 153, distance: 95.0
click div "Pieces 0 Select Bag Barrels 100Board Feet Bottle Box Blister Pack Carats Can Ca…"
type input "5"
click input "text"
type input "100.00"
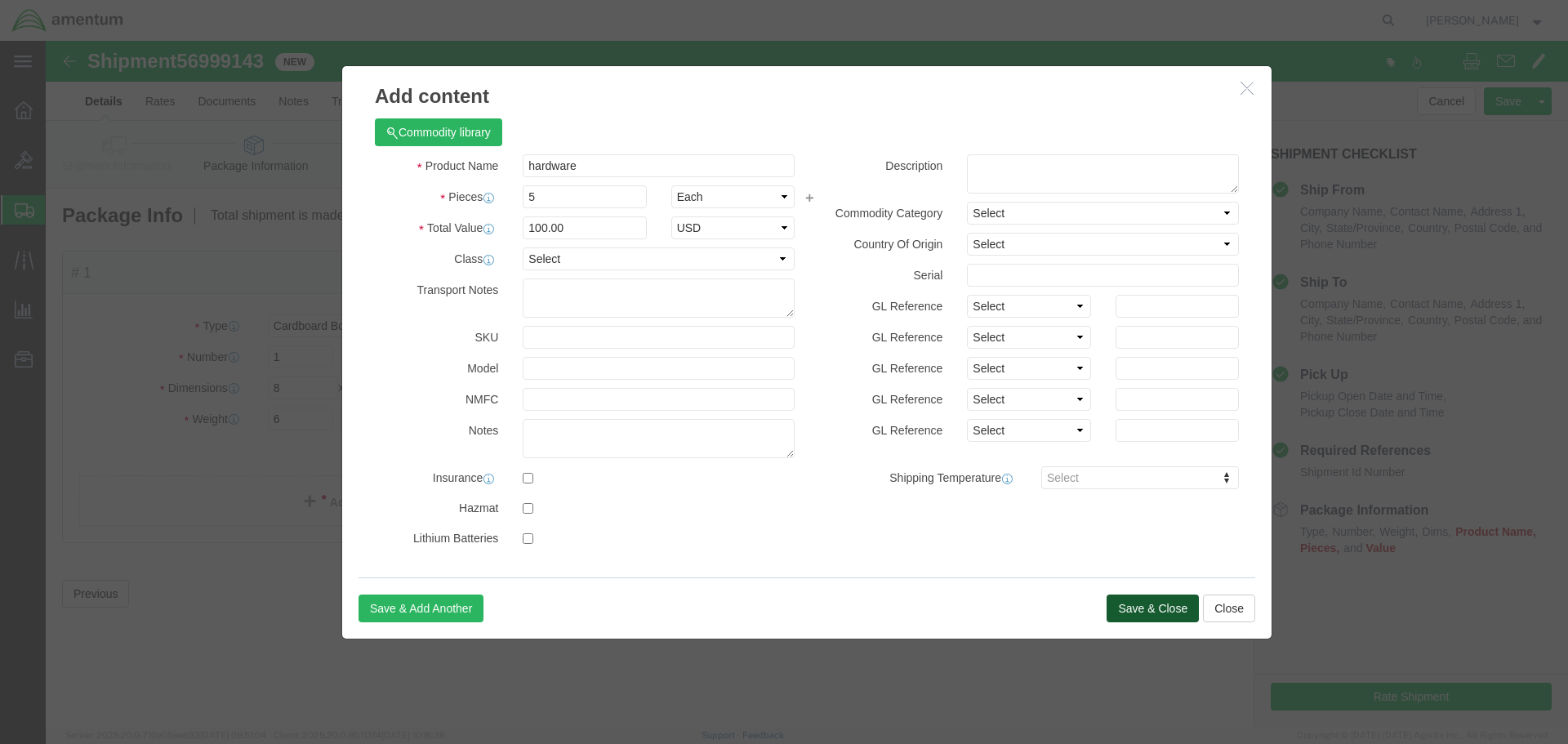
click button "Save & Close"
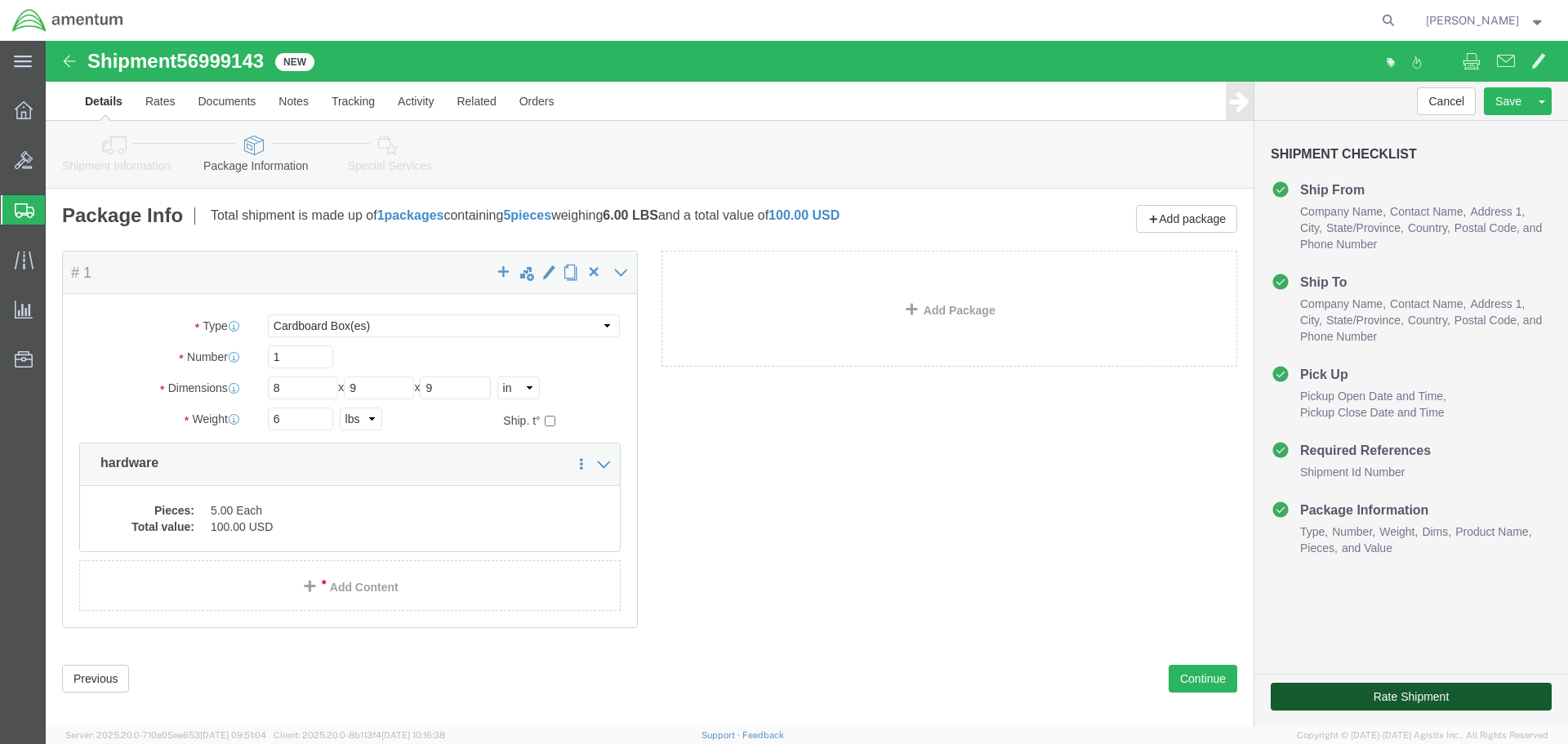
click button "Rate Shipment"
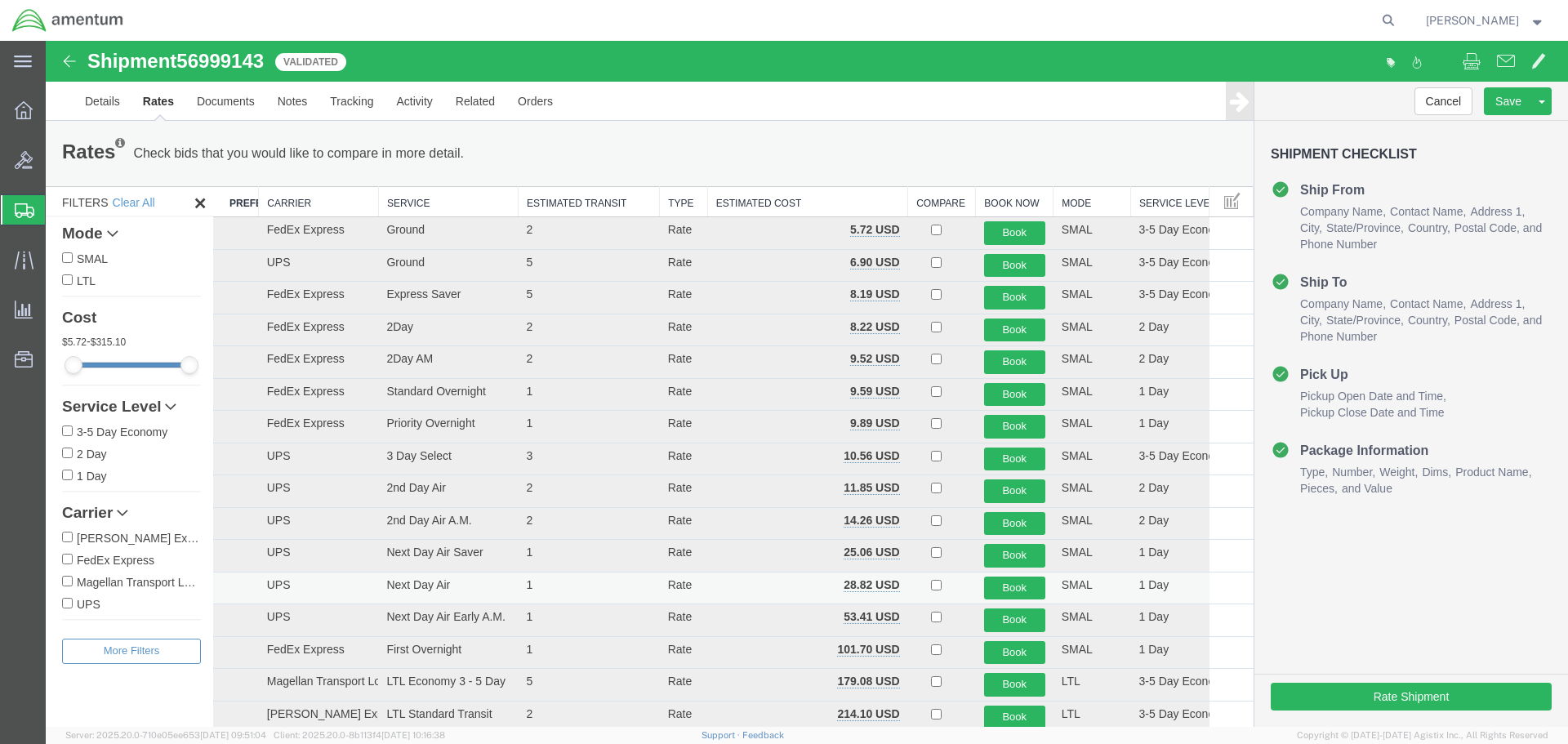
scroll to position [82, 0]
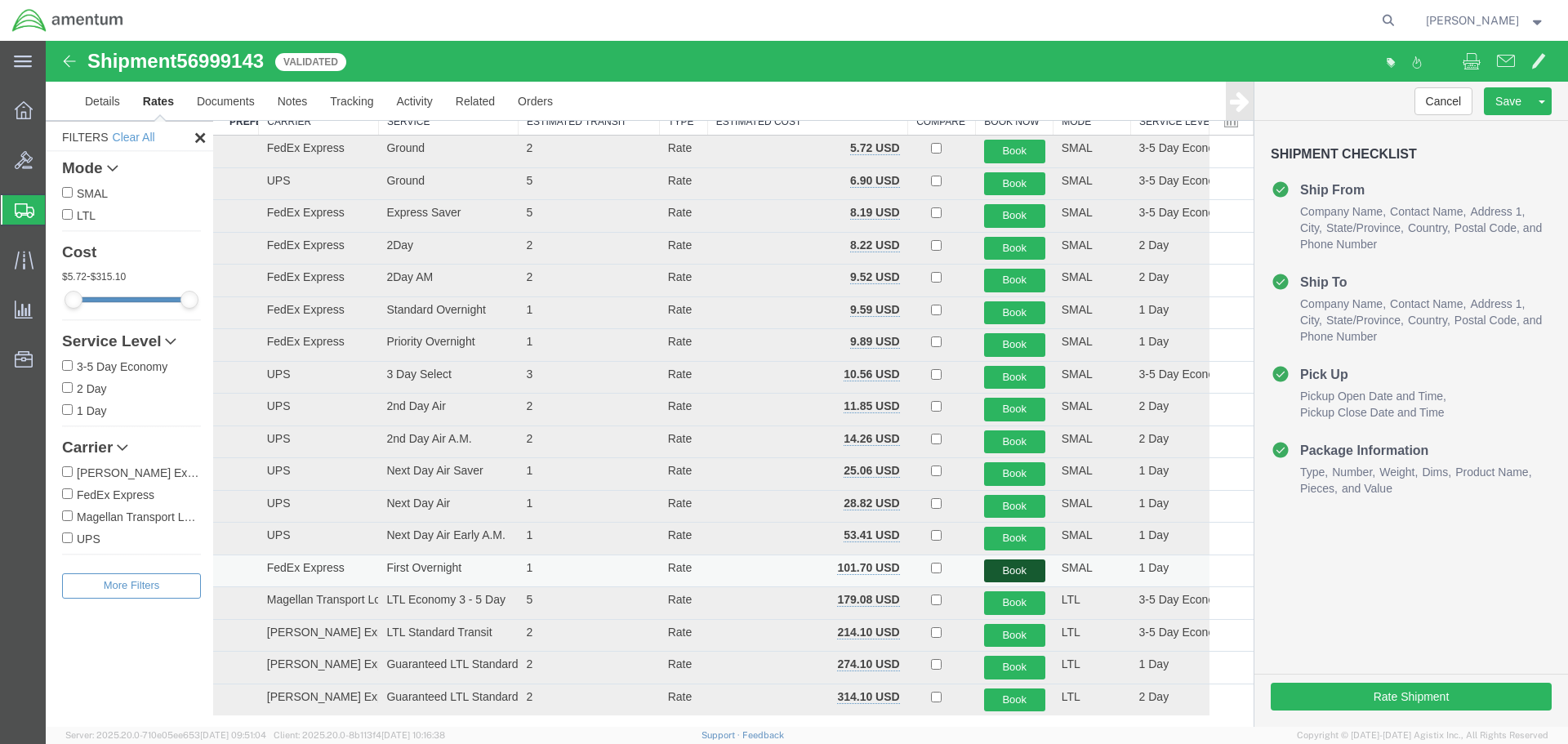
click at [1003, 565] on button "Book" at bounding box center [1014, 571] width 61 height 23
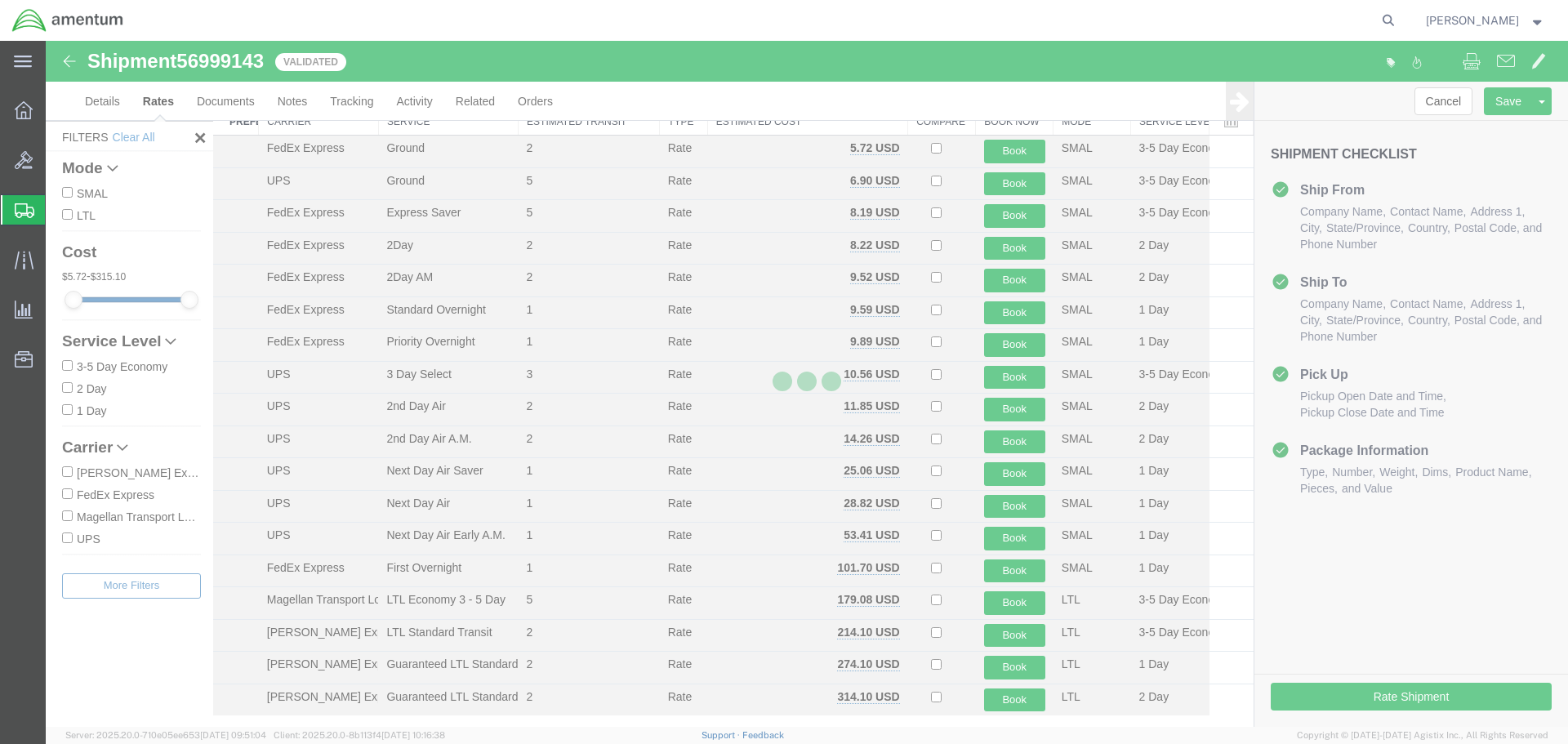
scroll to position [0, 0]
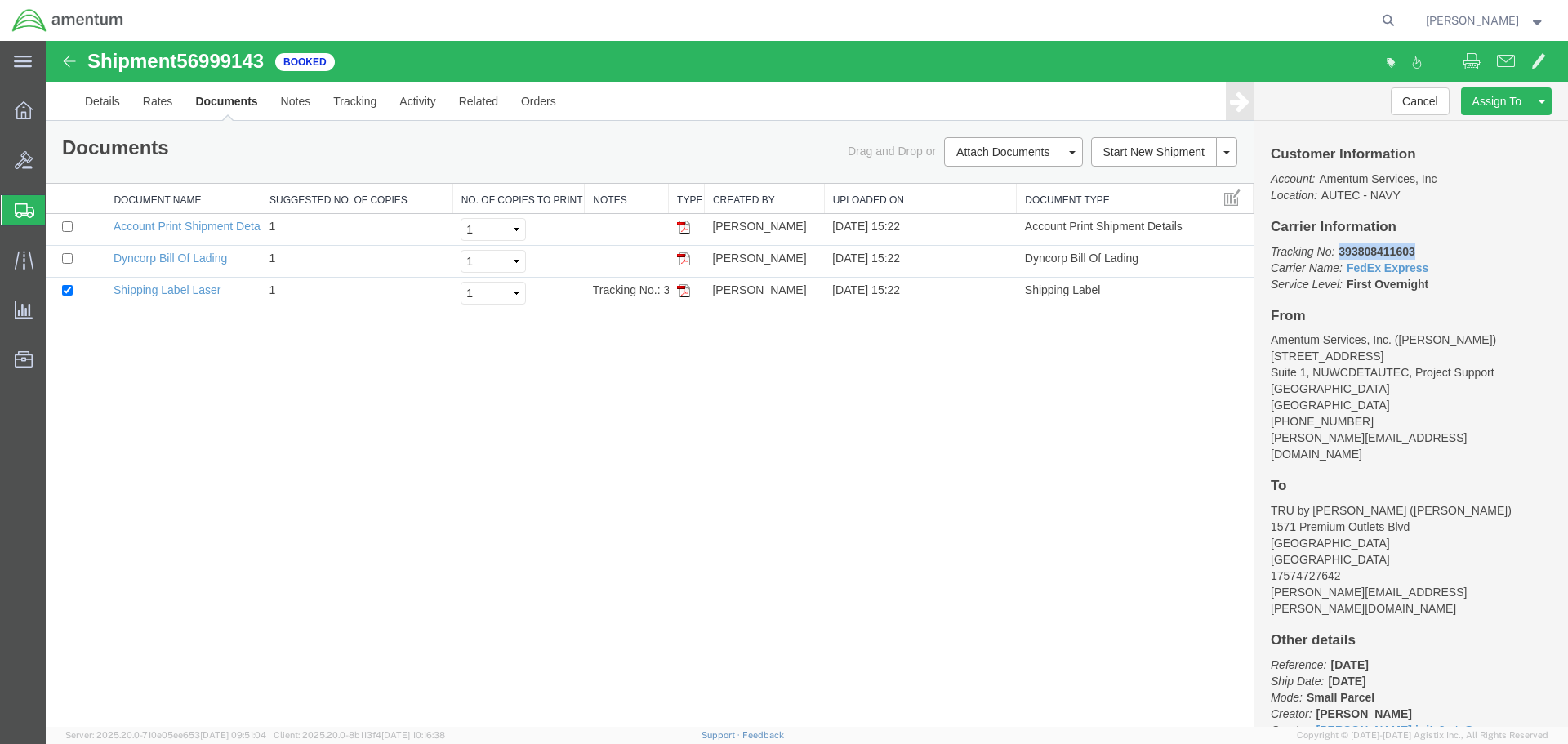
drag, startPoint x: 1414, startPoint y: 250, endPoint x: 1339, endPoint y: 249, distance: 75.0
click at [1339, 249] on p "Tracking No: 393808411603 Carrier Name: FedEx Express FedEx Express Service Lev…" at bounding box center [1411, 268] width 281 height 49
copy b "393808411603"
click at [685, 290] on img at bounding box center [683, 290] width 13 height 13
copy b "393808411603"
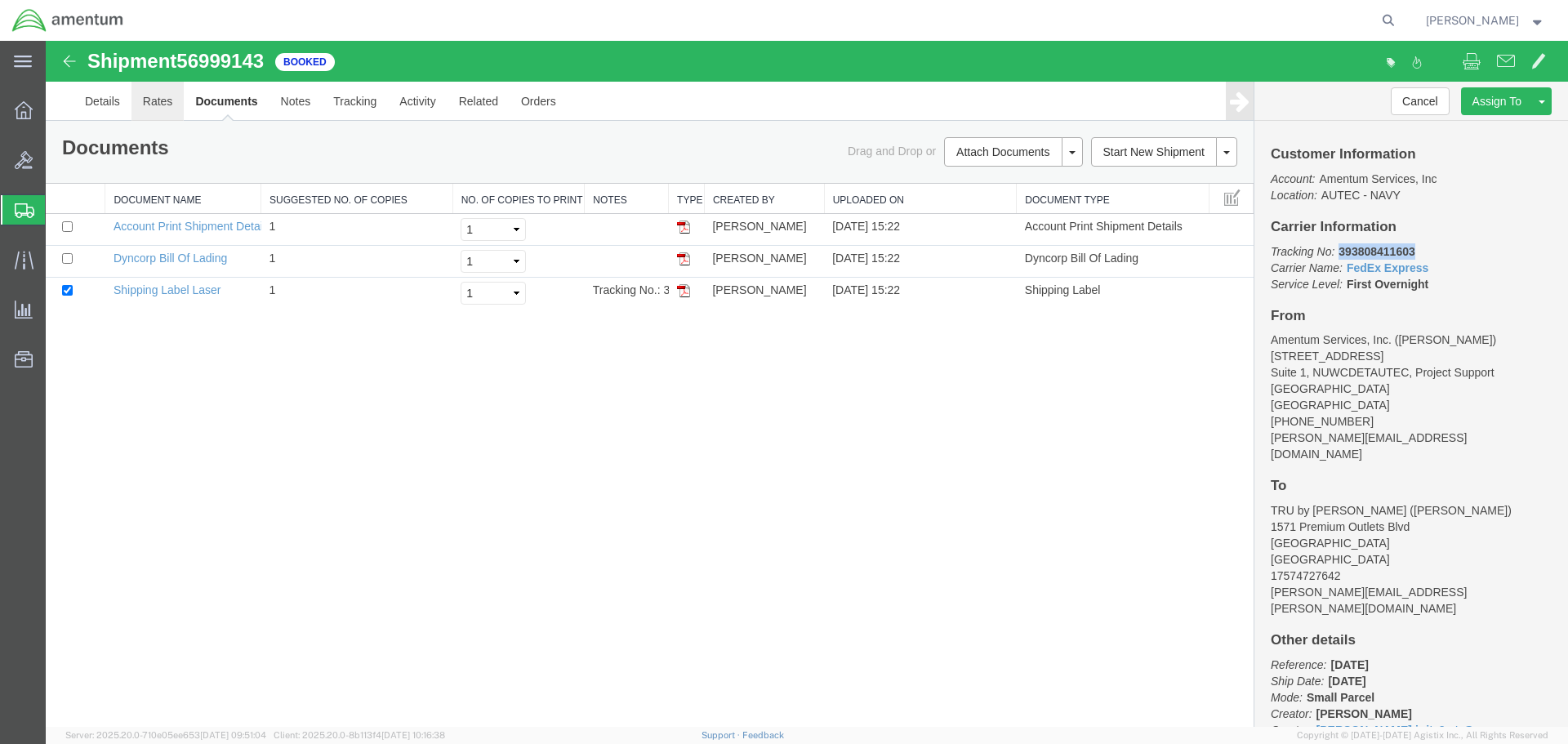
click at [154, 101] on link "Rates" at bounding box center [157, 102] width 53 height 40
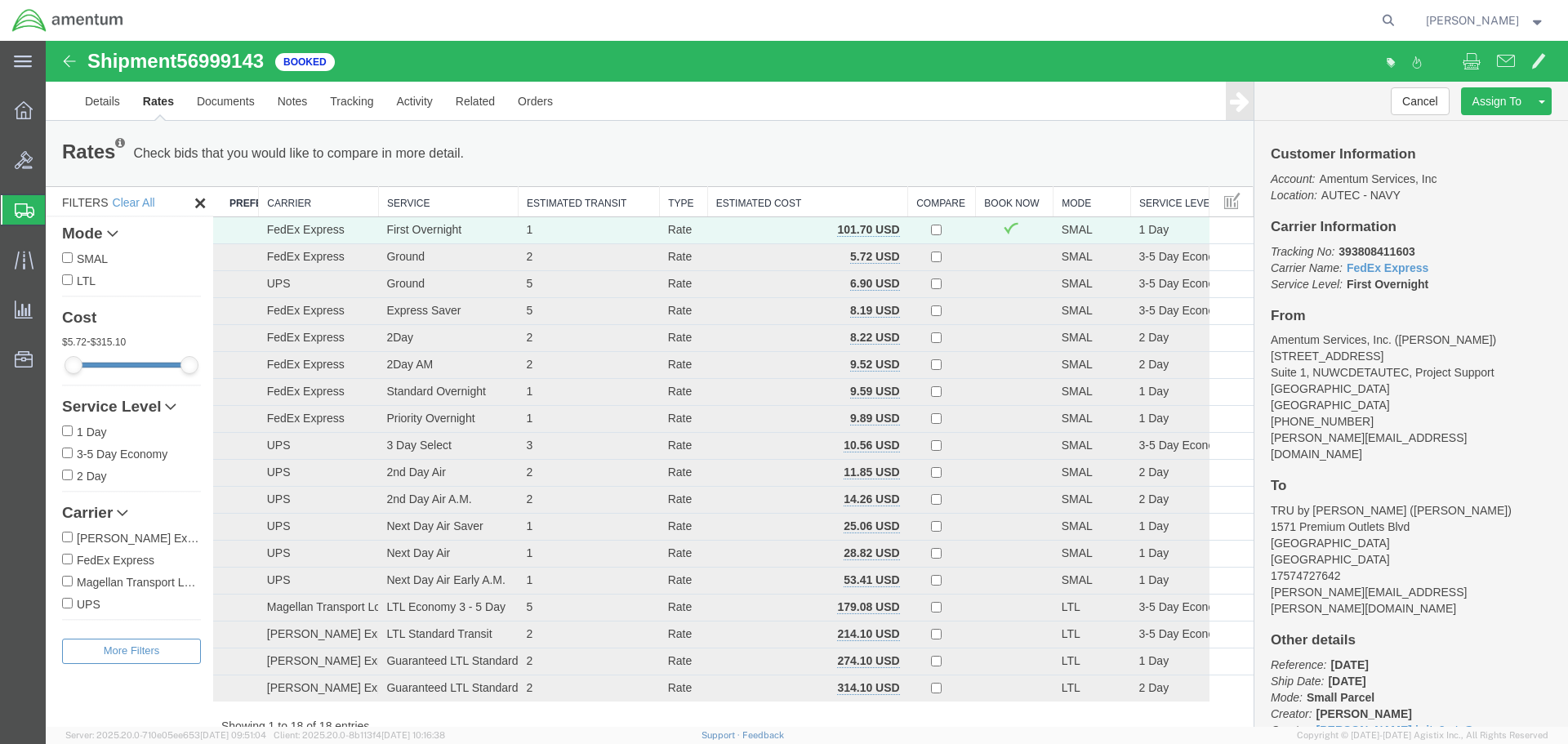
click at [1498, 17] on span "[PERSON_NAME]" at bounding box center [1472, 21] width 93 height 18
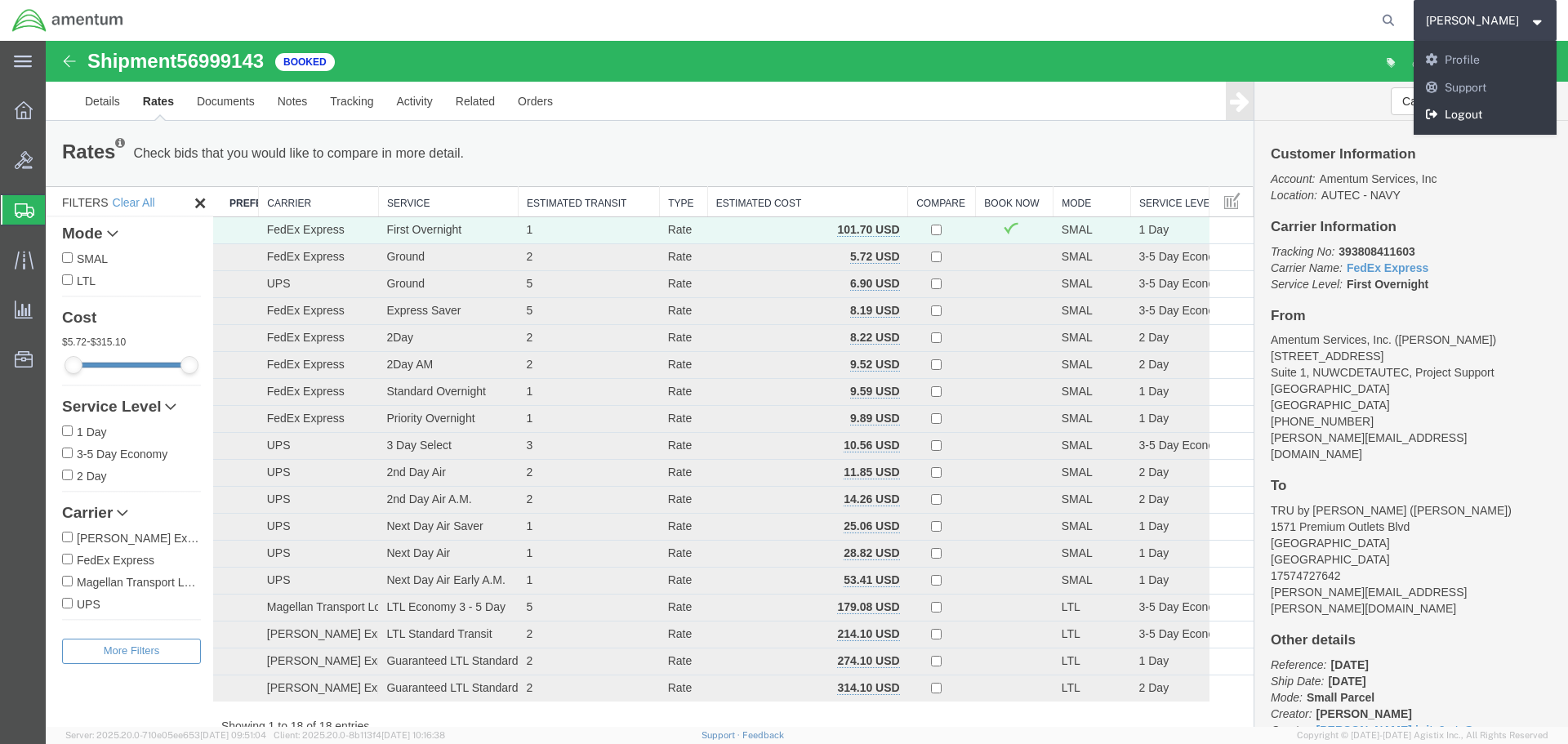
click at [1499, 111] on link "Logout" at bounding box center [1485, 115] width 144 height 28
